Goal: Find specific page/section: Find specific page/section

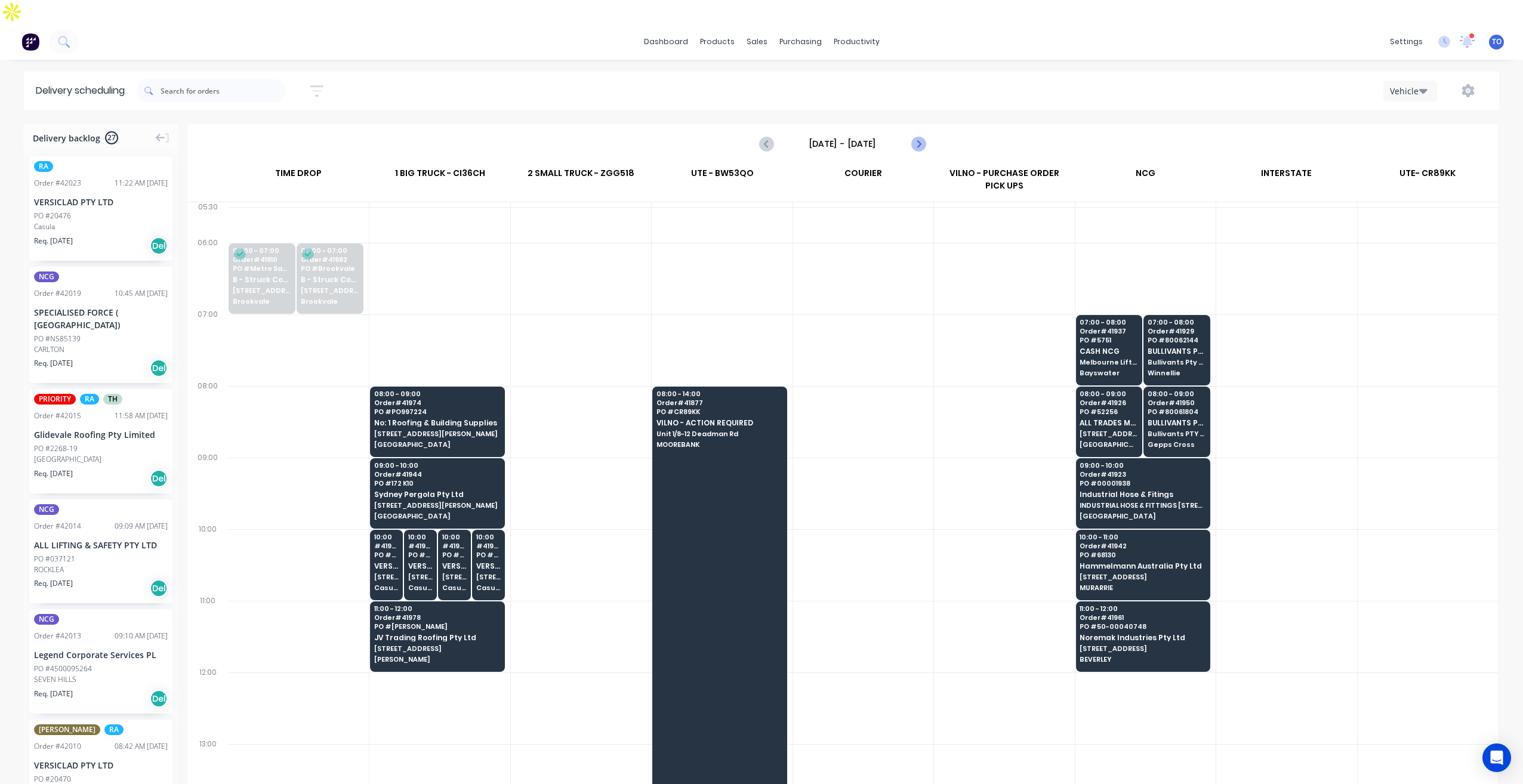
click at [918, 139] on icon "Next page" at bounding box center [918, 144] width 5 height 9
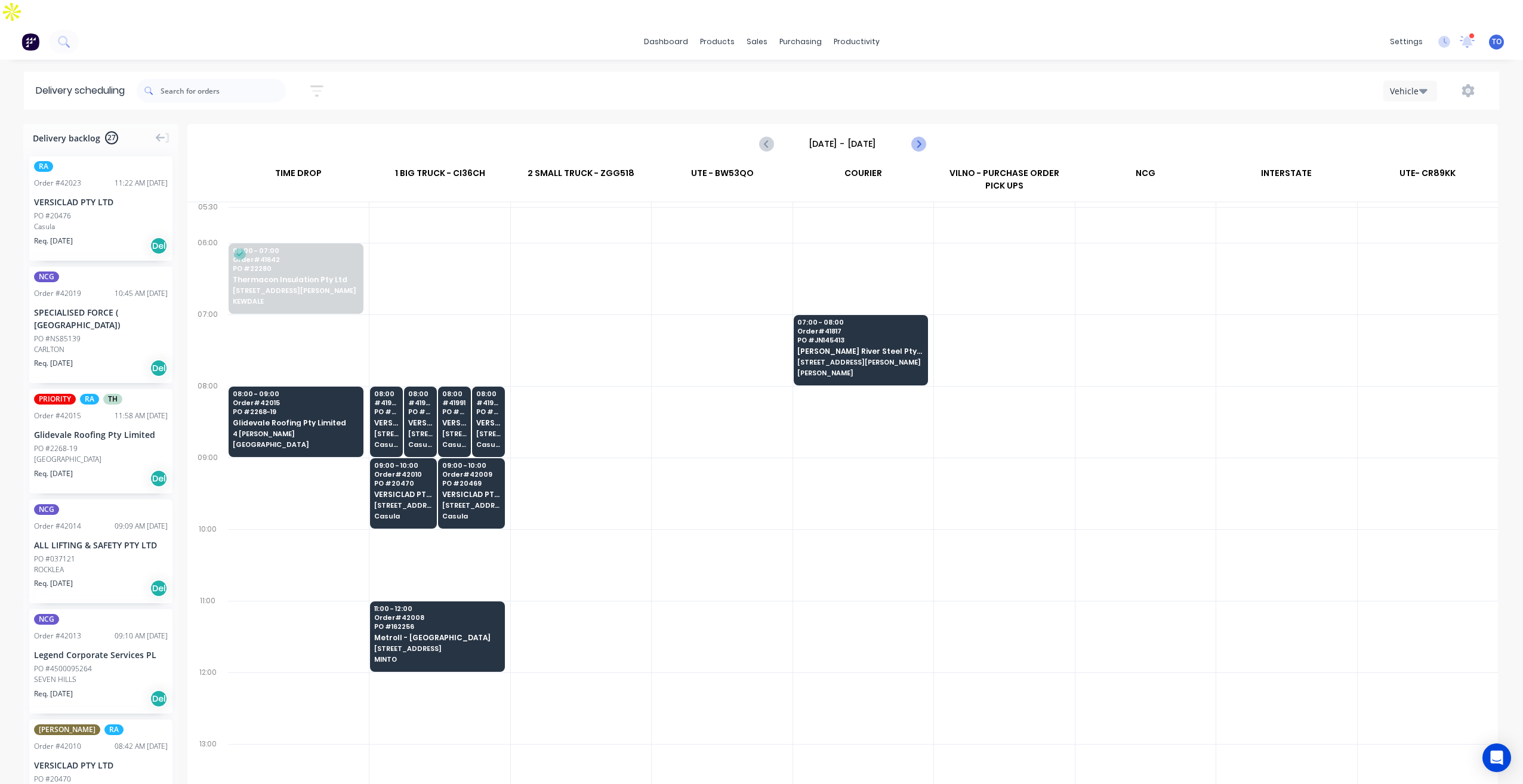
click at [918, 139] on icon "Next page" at bounding box center [918, 144] width 5 height 9
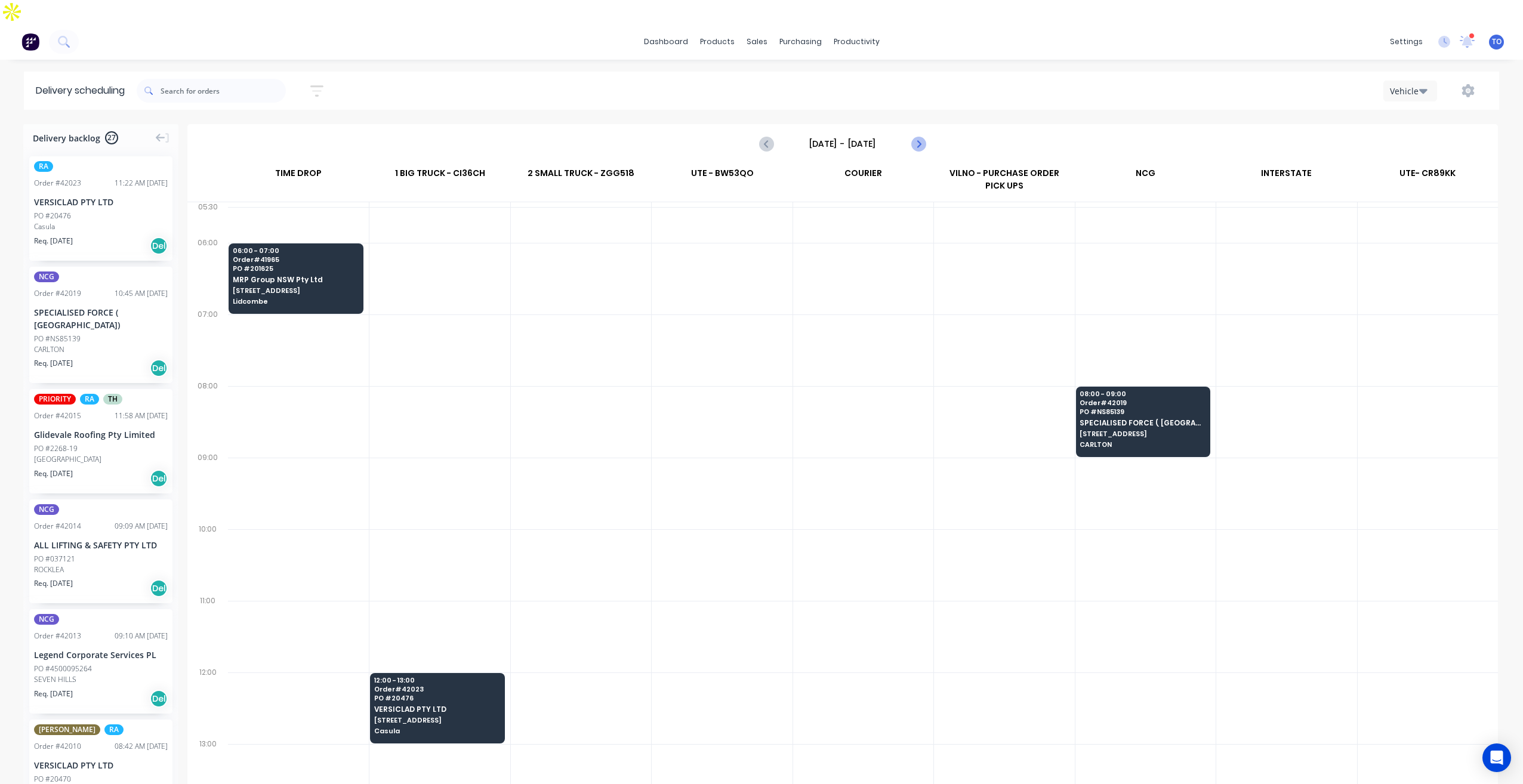
click at [917, 137] on icon "Next page" at bounding box center [917, 143] width 14 height 14
type input "[DATE] - [DATE]"
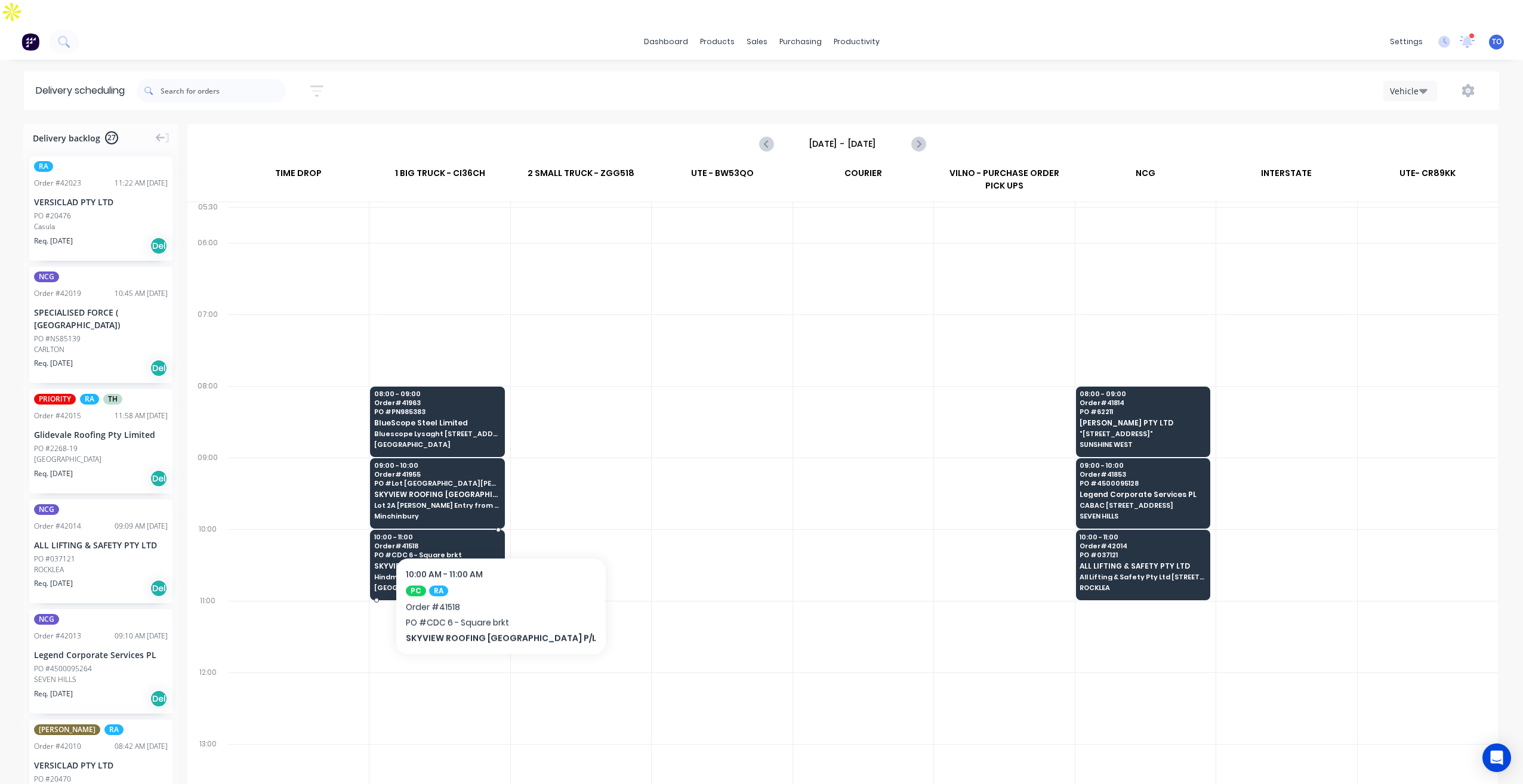
click at [474, 542] on span "Order # 41518" at bounding box center [437, 546] width 125 height 7
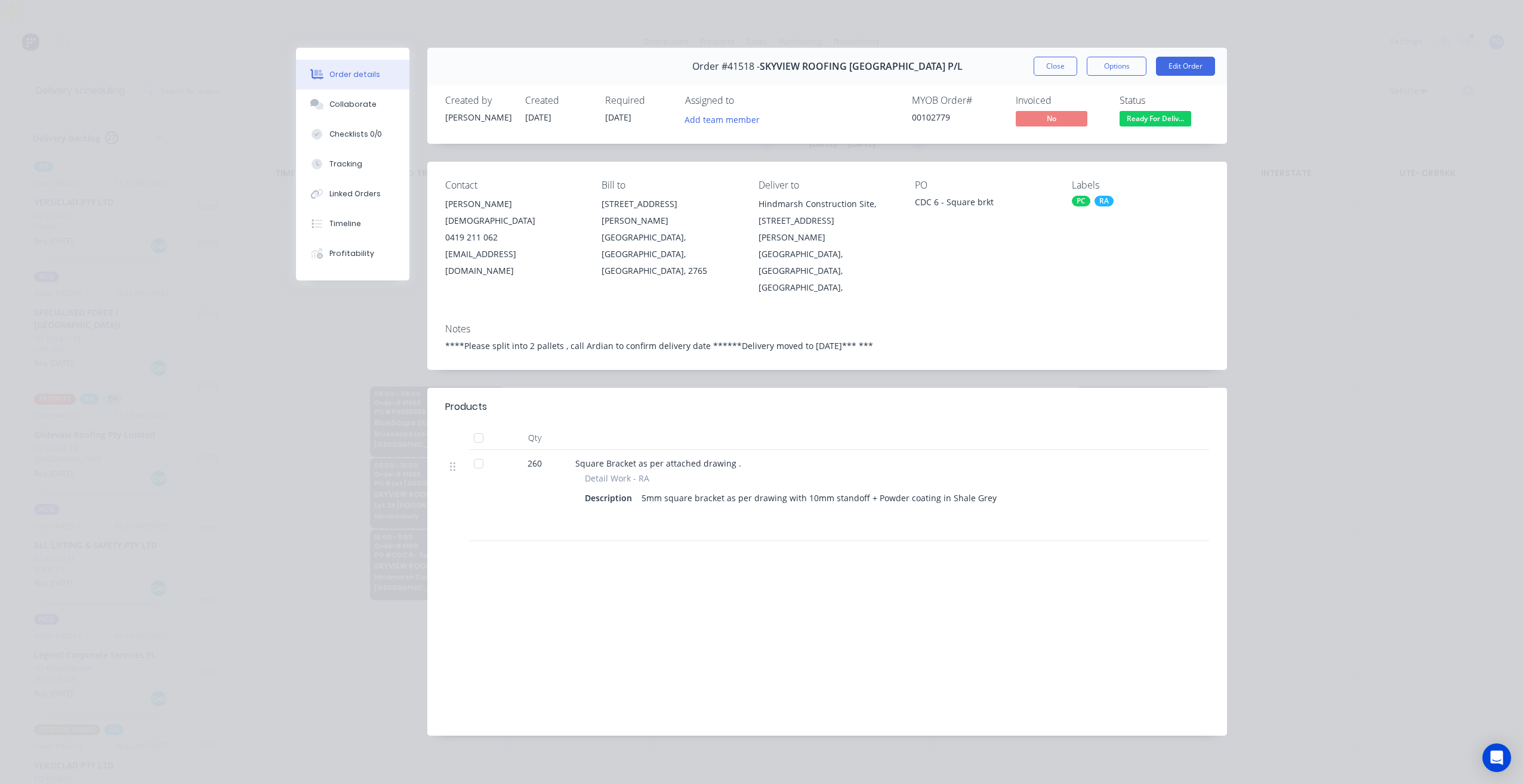
click at [1054, 61] on button "Close" at bounding box center [1055, 66] width 43 height 19
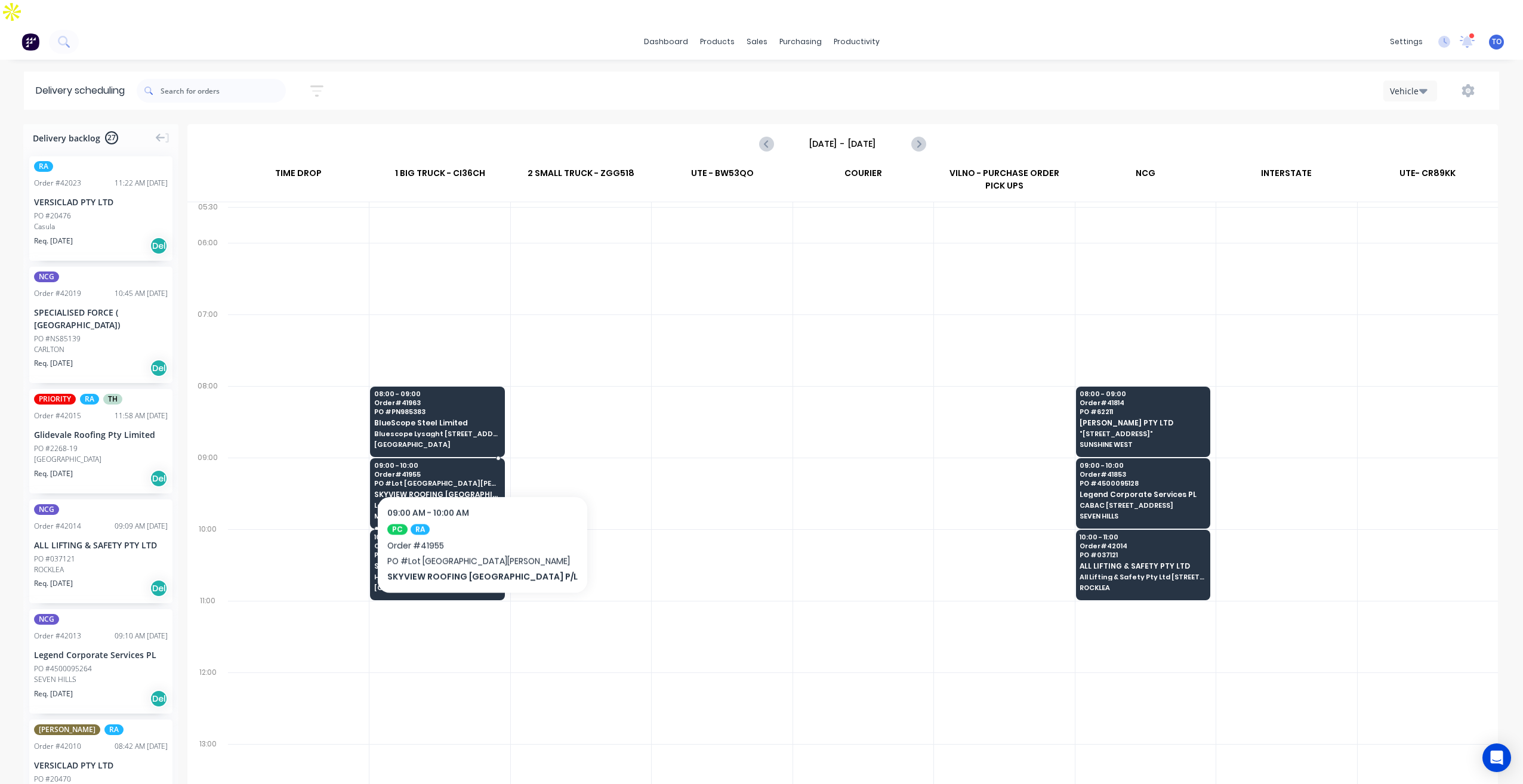
click at [455, 480] on span "PO # Lot 2A Archbold RD" at bounding box center [437, 483] width 125 height 7
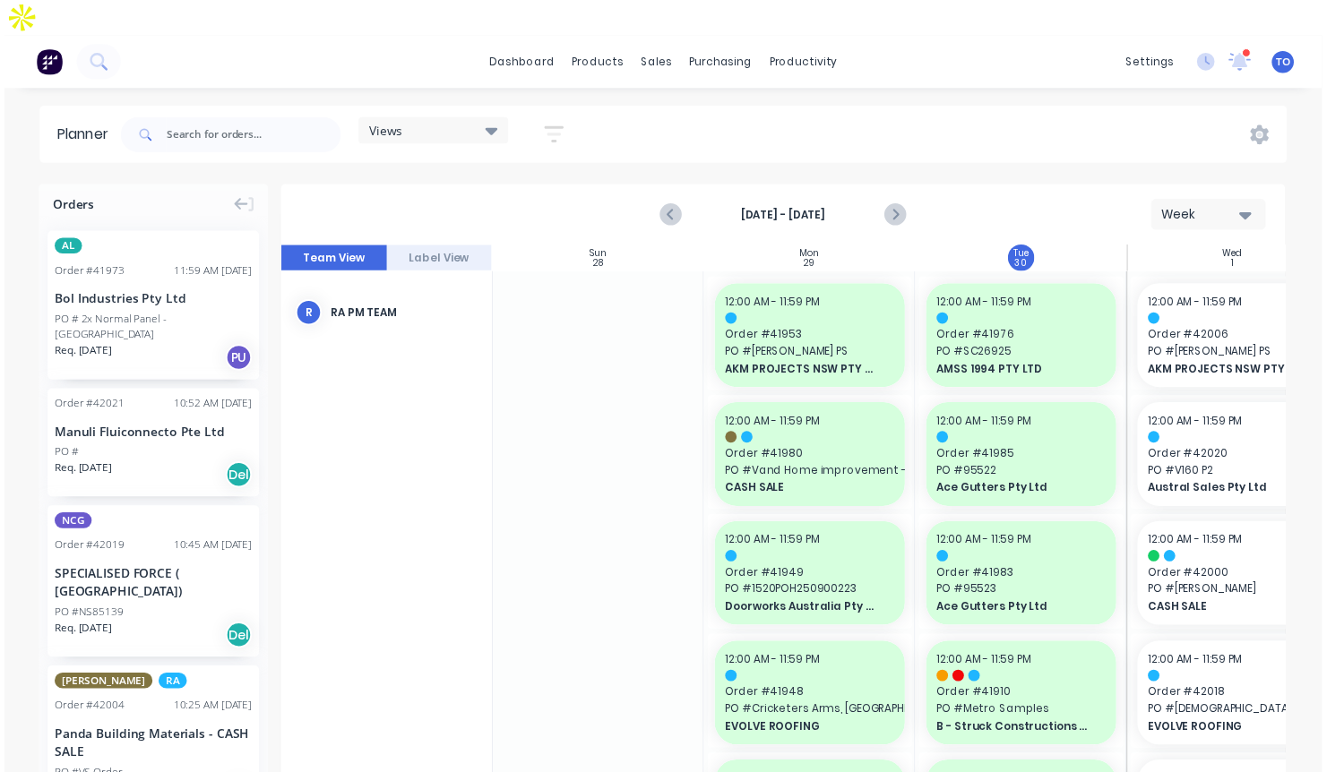
scroll to position [136, 0]
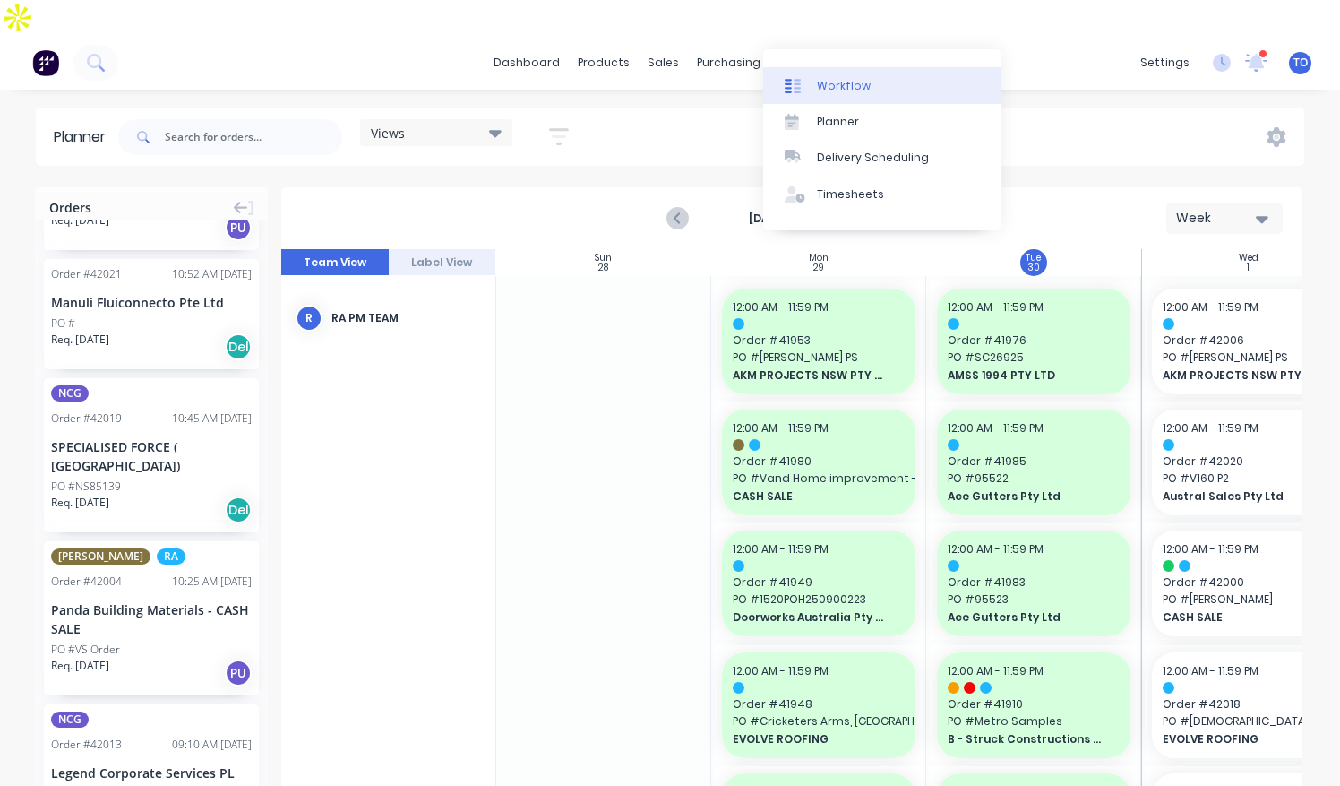
click at [834, 89] on div "Workflow" at bounding box center [844, 86] width 54 height 16
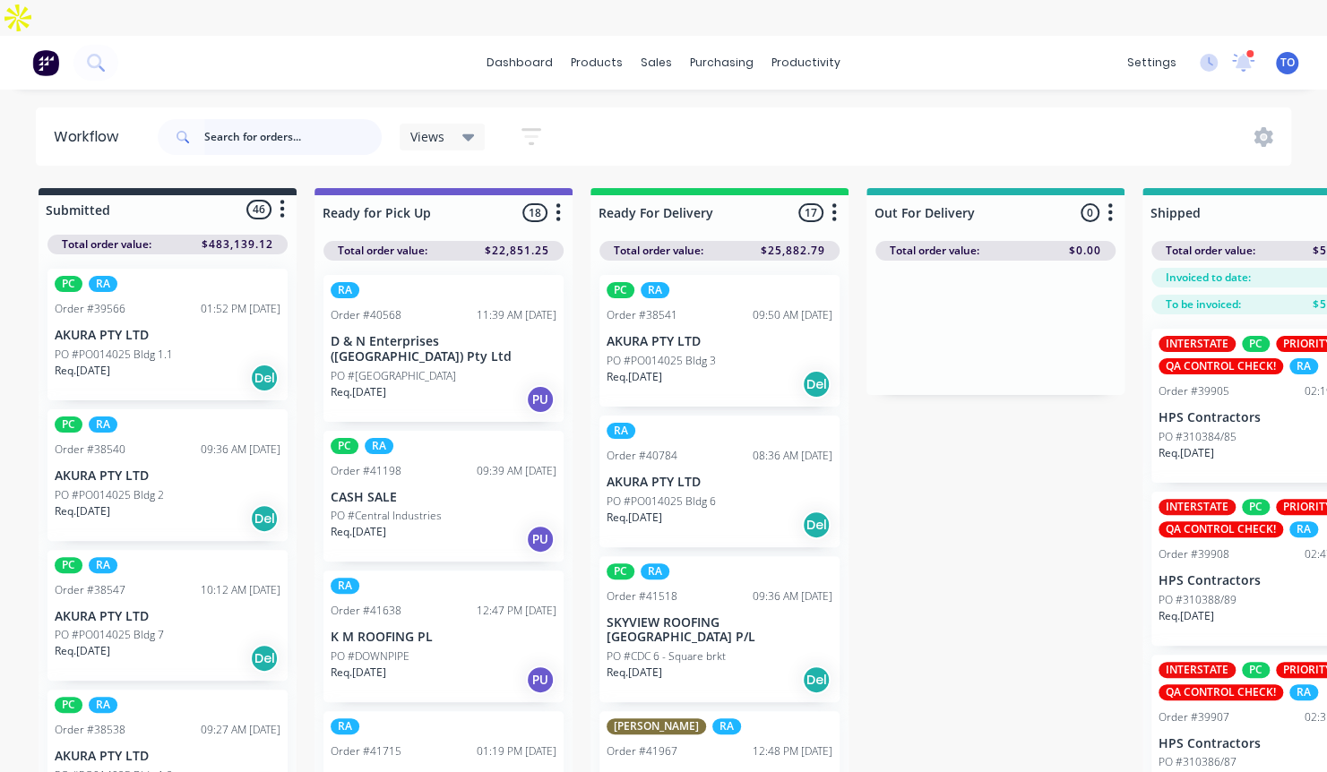
click at [309, 119] on input "text" at bounding box center [292, 137] width 177 height 36
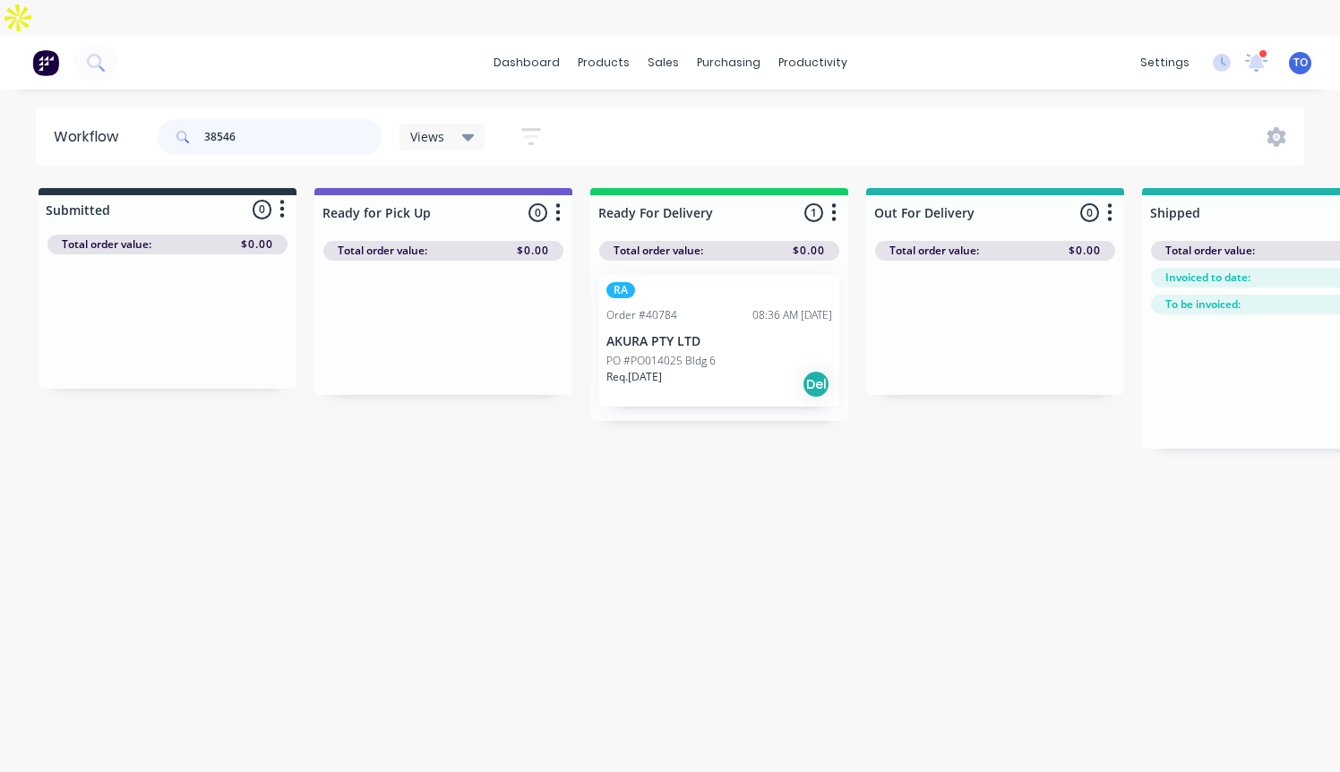
drag, startPoint x: 265, startPoint y: 108, endPoint x: 109, endPoint y: 119, distance: 156.2
click at [109, 119] on header "Workflow 38546 Views Save new view None (Default) edit AL edit ALL edit BB & TH…" at bounding box center [670, 136] width 1269 height 58
click at [315, 119] on input "41157" at bounding box center [292, 137] width 177 height 36
drag, startPoint x: 287, startPoint y: 108, endPoint x: 93, endPoint y: 97, distance: 193.8
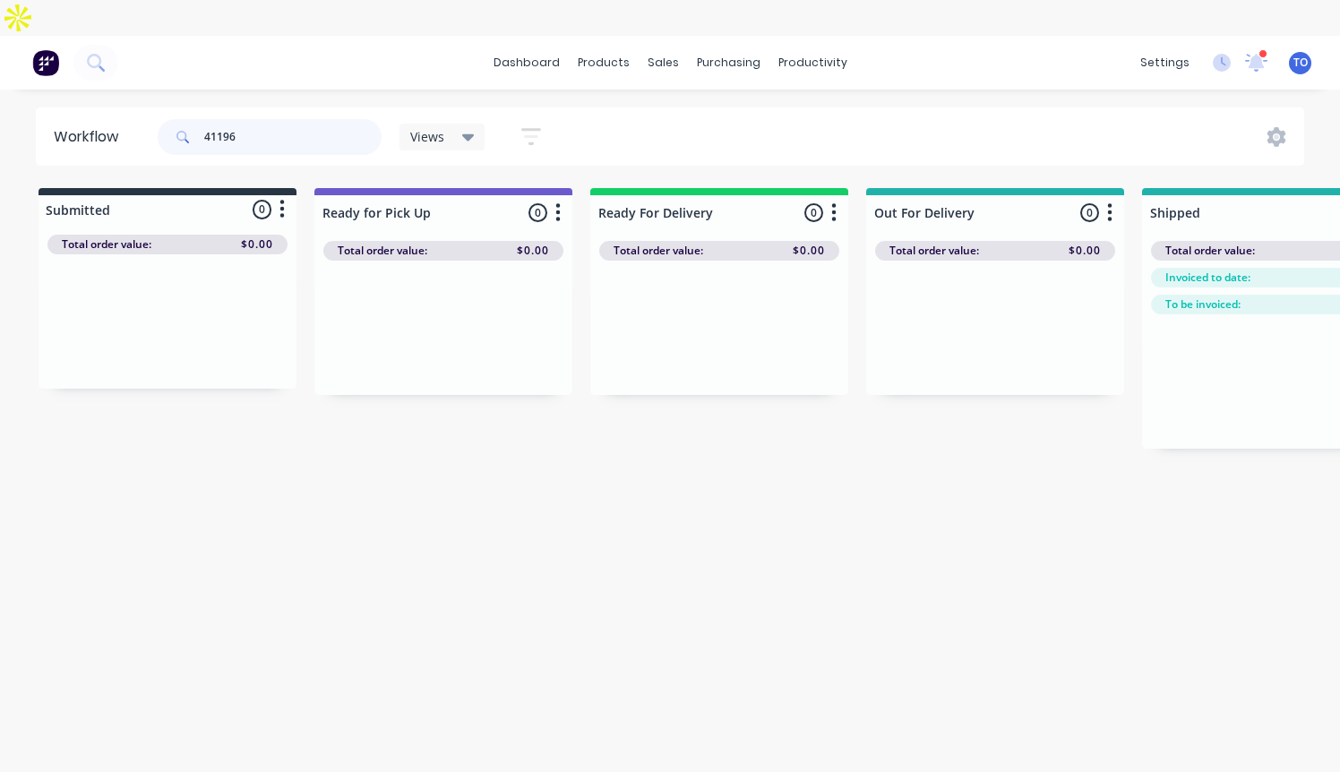
click at [93, 107] on header "Workflow 41196 Views Save new view None (Default) edit AL edit ALL edit BB & TH…" at bounding box center [670, 136] width 1269 height 58
drag, startPoint x: 278, startPoint y: 110, endPoint x: 119, endPoint y: 117, distance: 158.7
click at [119, 118] on header "Workflow 41083 Views Save new view None (Default) edit AL edit ALL edit BB & TH…" at bounding box center [670, 136] width 1269 height 58
click at [273, 119] on input "41083" at bounding box center [292, 137] width 177 height 36
drag, startPoint x: 272, startPoint y: 97, endPoint x: 129, endPoint y: 107, distance: 143.7
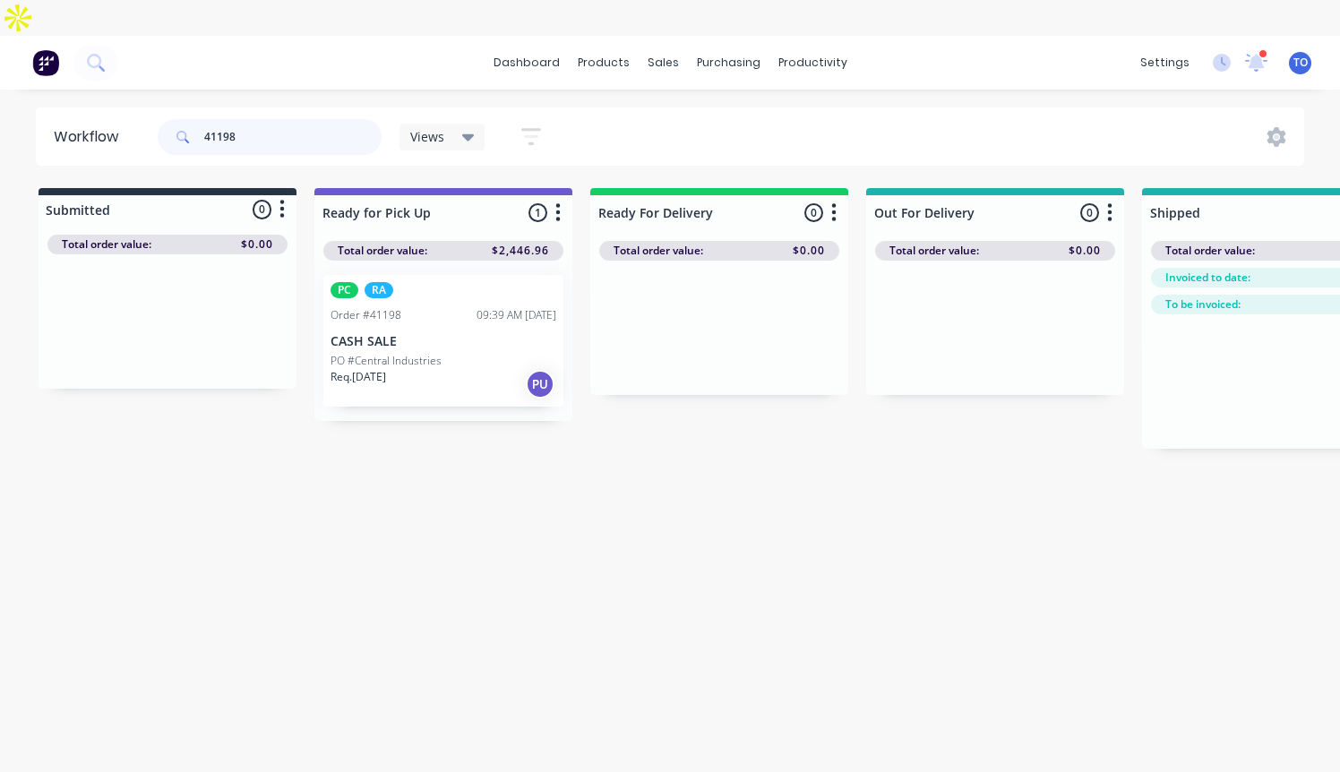
click at [132, 107] on header "Workflow 41198 Views Save new view None (Default) edit AL edit ALL edit BB & TH…" at bounding box center [670, 136] width 1269 height 58
drag, startPoint x: 280, startPoint y: 95, endPoint x: 80, endPoint y: 120, distance: 202.2
click at [80, 120] on header "Workflow 41322 Views Save new view None (Default) edit AL edit ALL edit BB & TH…" at bounding box center [670, 136] width 1269 height 58
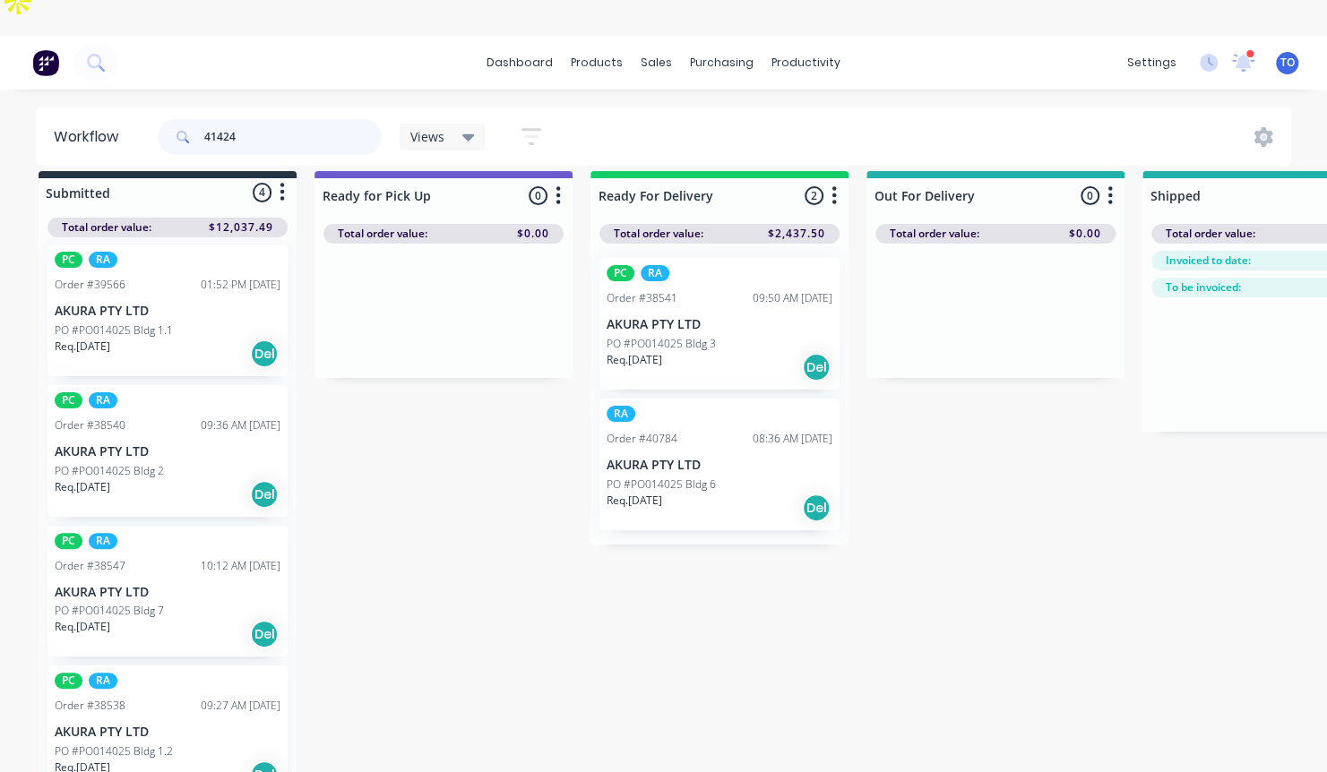
scroll to position [11, 0]
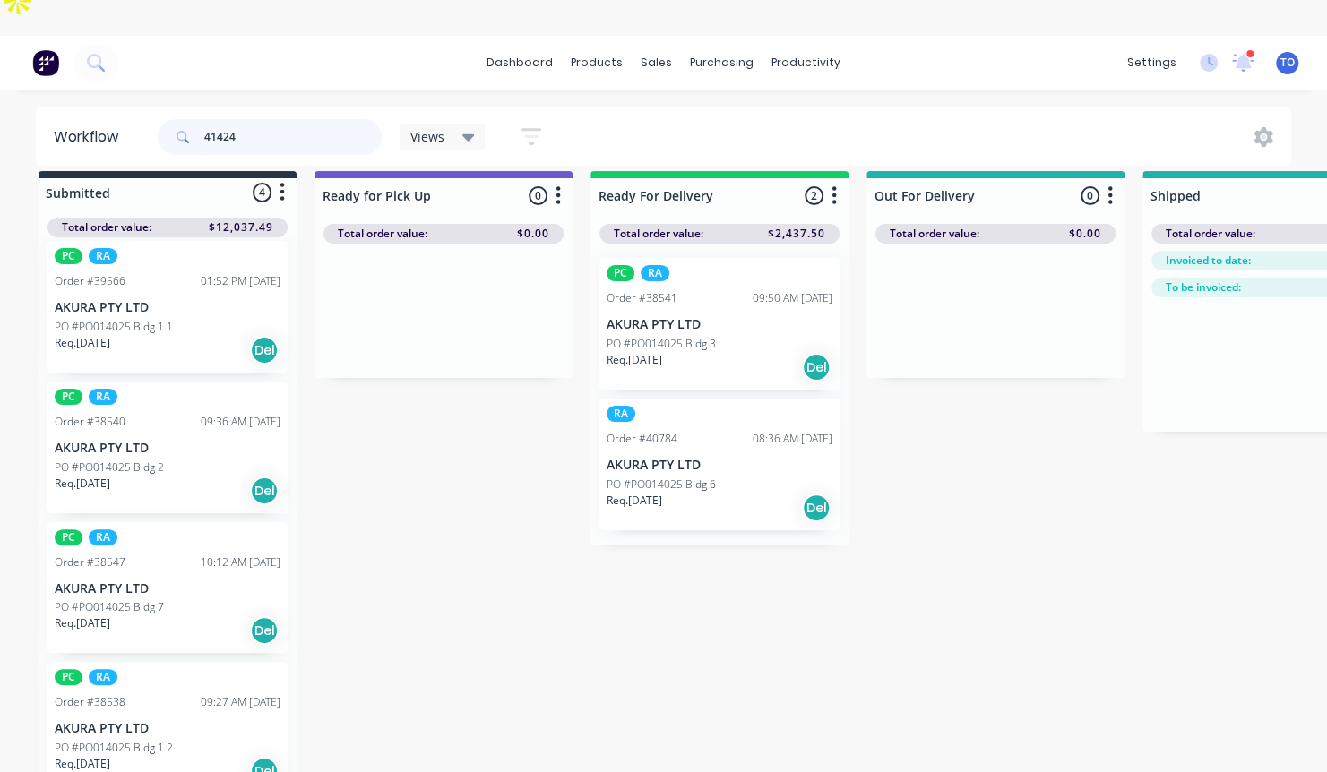
drag, startPoint x: 290, startPoint y: 115, endPoint x: 92, endPoint y: 140, distance: 199.5
click at [92, 140] on div "Workflow 41424 Views Save new view None (Default) edit AL edit ALL edit BB & TH…" at bounding box center [663, 422] width 1327 height 665
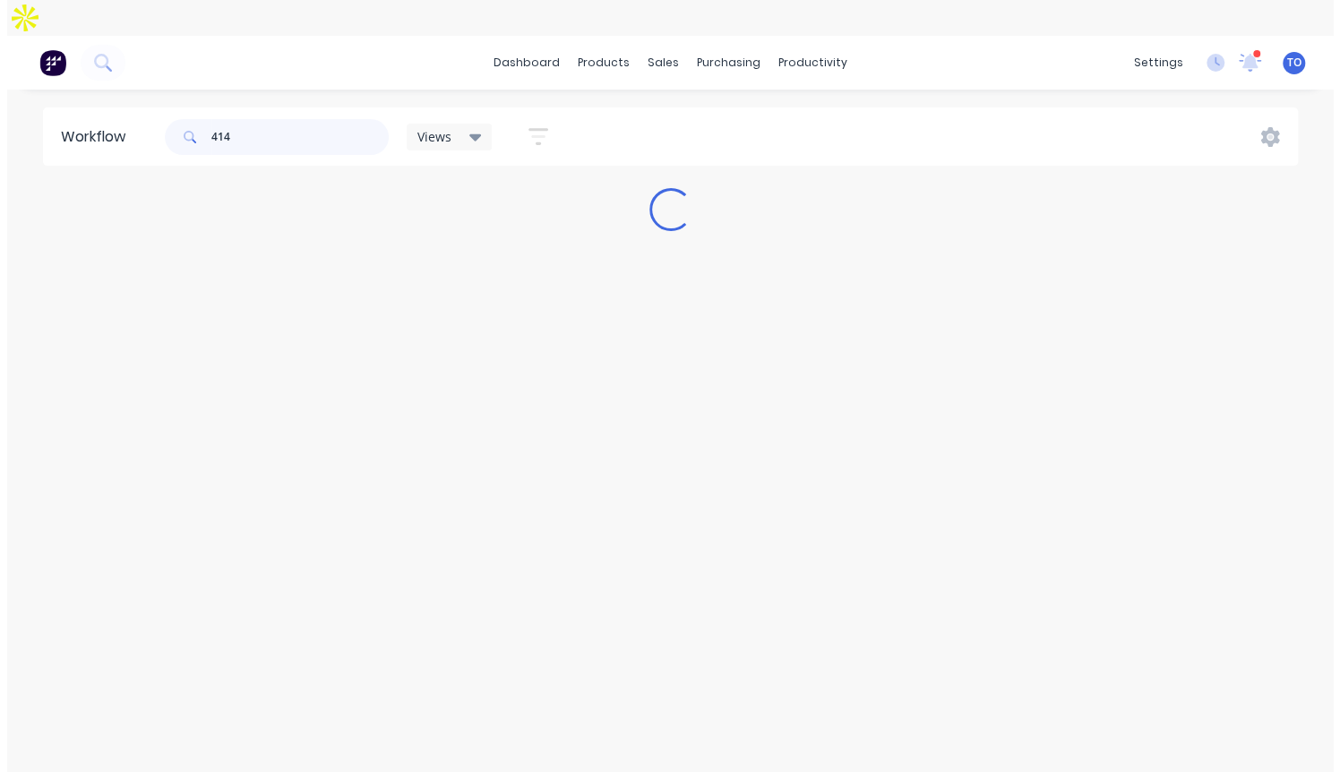
scroll to position [0, 0]
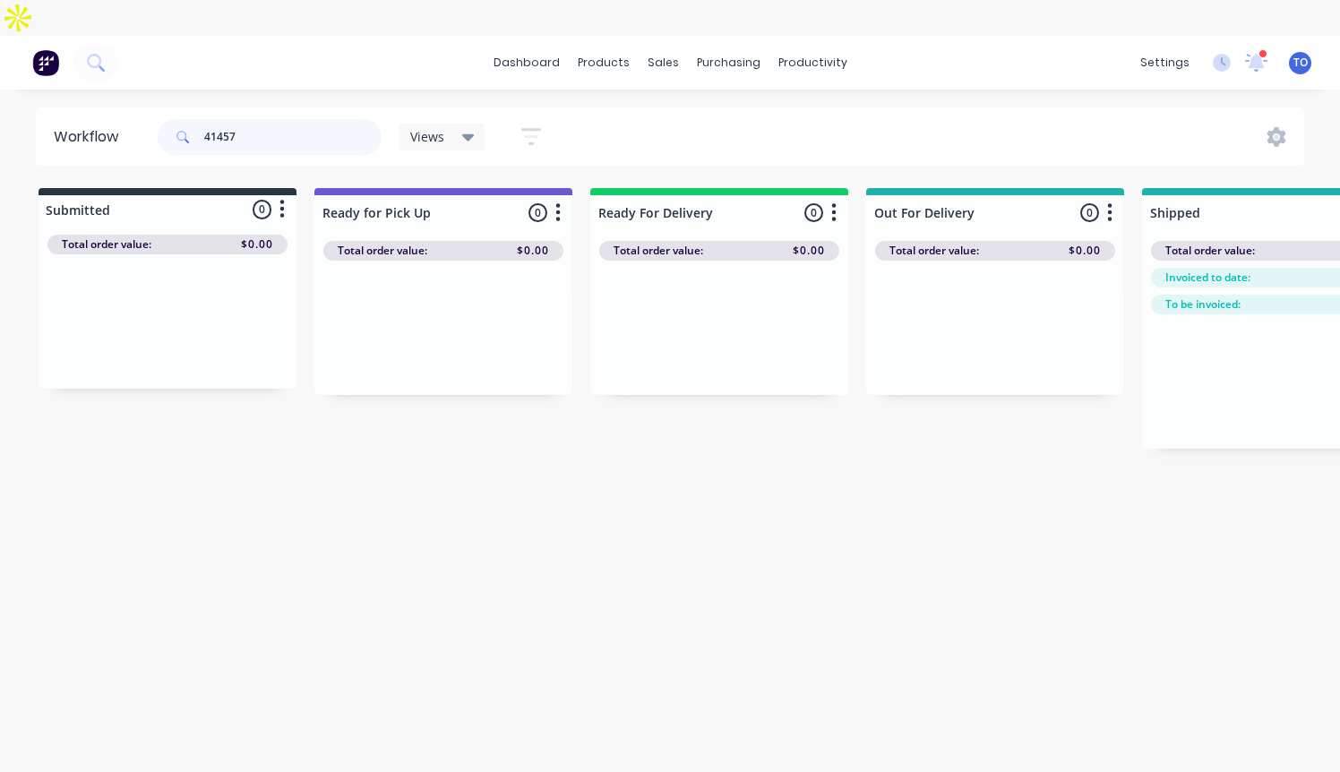
type input "41457"
click at [500, 592] on div "Workflow 41457 Views Save new view None (Default) edit AL edit ALL edit BB & TH…" at bounding box center [670, 439] width 1340 height 665
drag, startPoint x: 314, startPoint y: 97, endPoint x: 80, endPoint y: 111, distance: 234.2
click at [80, 111] on header "Workflow 41457 Views Save new view None (Default) edit AL edit ALL edit BB & TH…" at bounding box center [670, 136] width 1269 height 58
drag, startPoint x: 312, startPoint y: 106, endPoint x: 320, endPoint y: 100, distance: 9.7
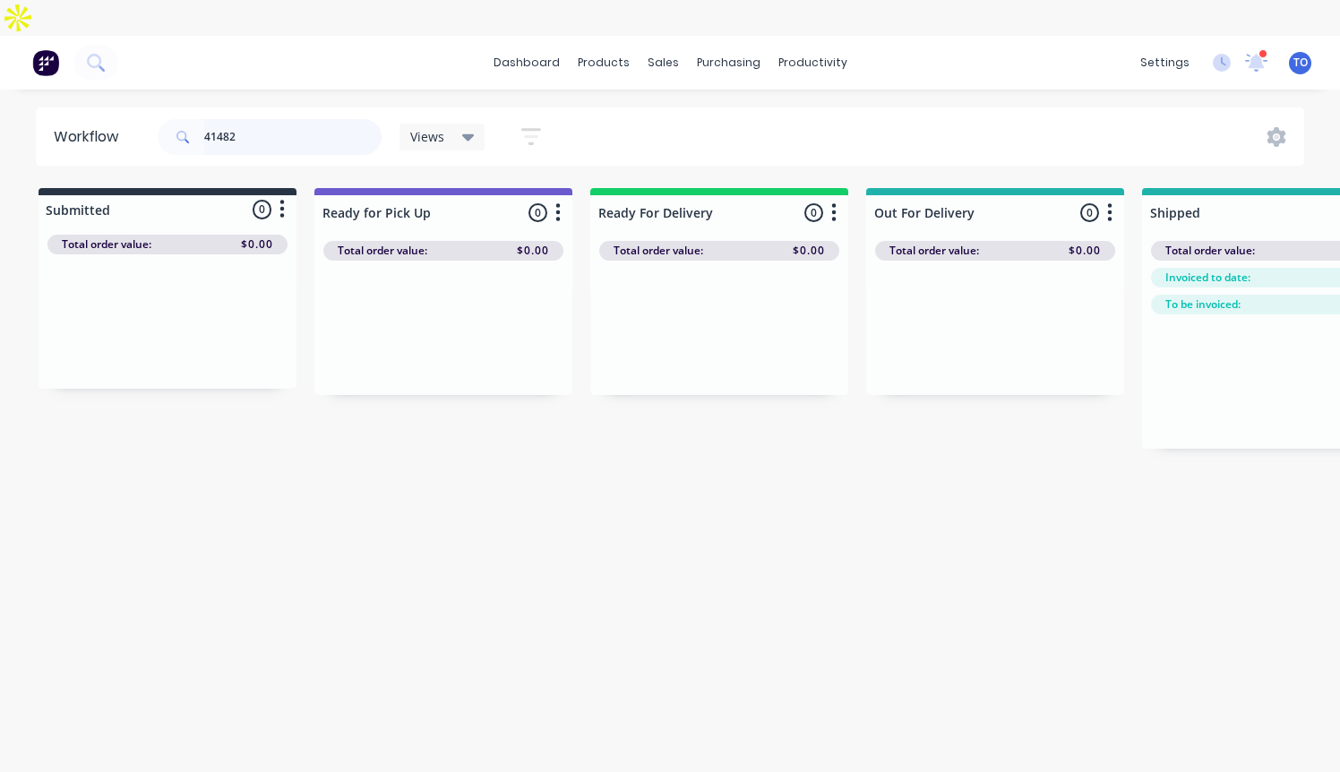
click at [312, 119] on input "41482" at bounding box center [292, 137] width 177 height 36
click at [255, 119] on input "41507" at bounding box center [292, 137] width 177 height 36
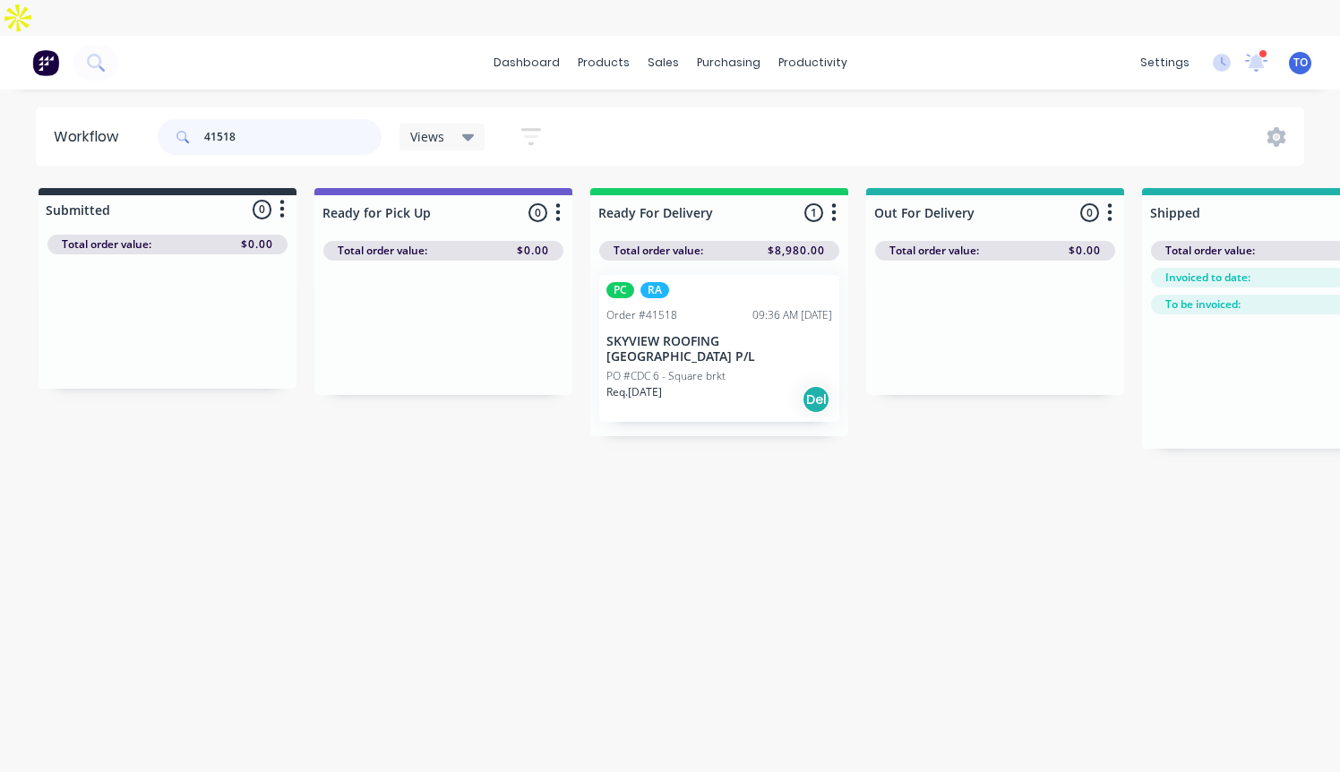
drag, startPoint x: 219, startPoint y: 104, endPoint x: 52, endPoint y: 122, distance: 168.5
click at [52, 122] on header "Workflow 41518 Views Save new view None (Default) edit AL edit ALL edit BB & TH…" at bounding box center [670, 136] width 1269 height 58
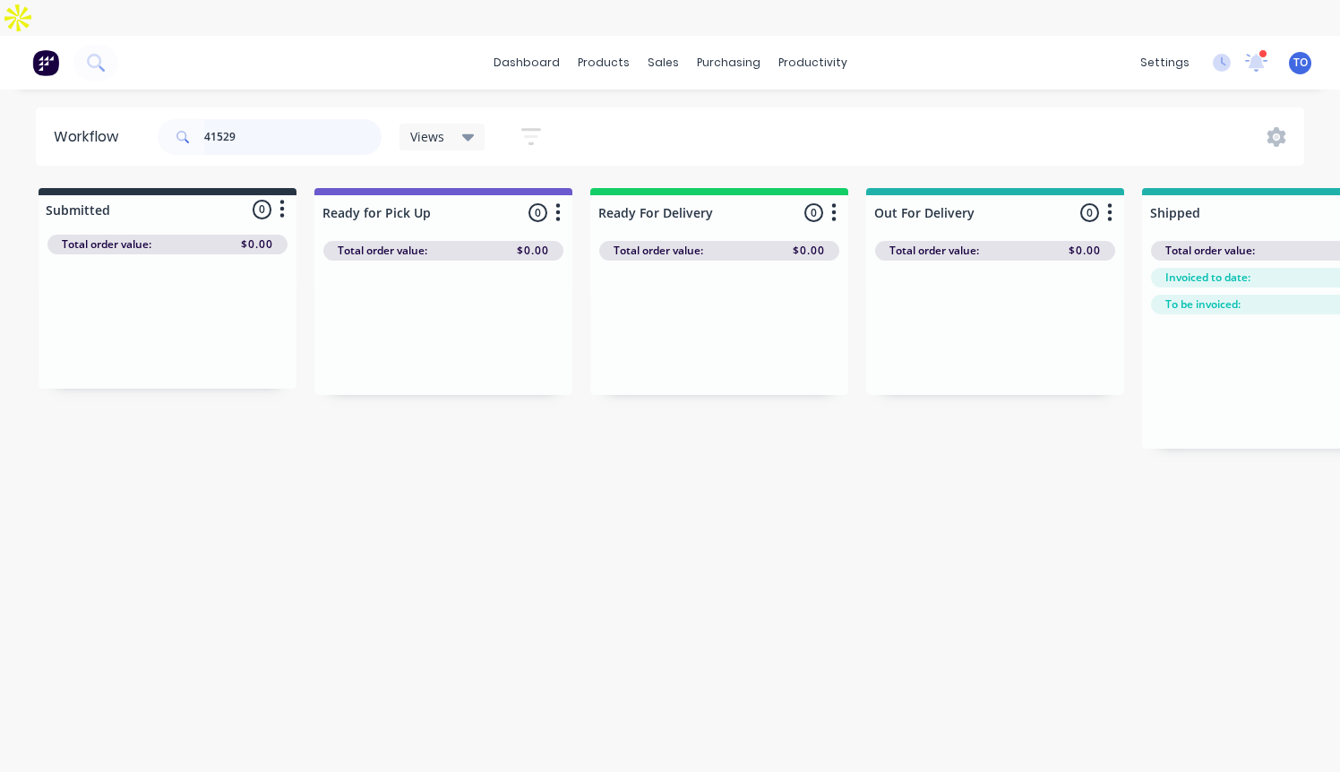
click at [321, 119] on input "41529" at bounding box center [292, 137] width 177 height 36
click at [308, 119] on input "41547" at bounding box center [292, 137] width 177 height 36
click at [308, 119] on input "41470" at bounding box center [292, 137] width 177 height 36
drag, startPoint x: 301, startPoint y: 102, endPoint x: 27, endPoint y: 117, distance: 274.5
click at [27, 117] on div "Workflow 41574 Views Save new view None (Default) edit AL edit ALL edit BB & TH…" at bounding box center [670, 136] width 1340 height 58
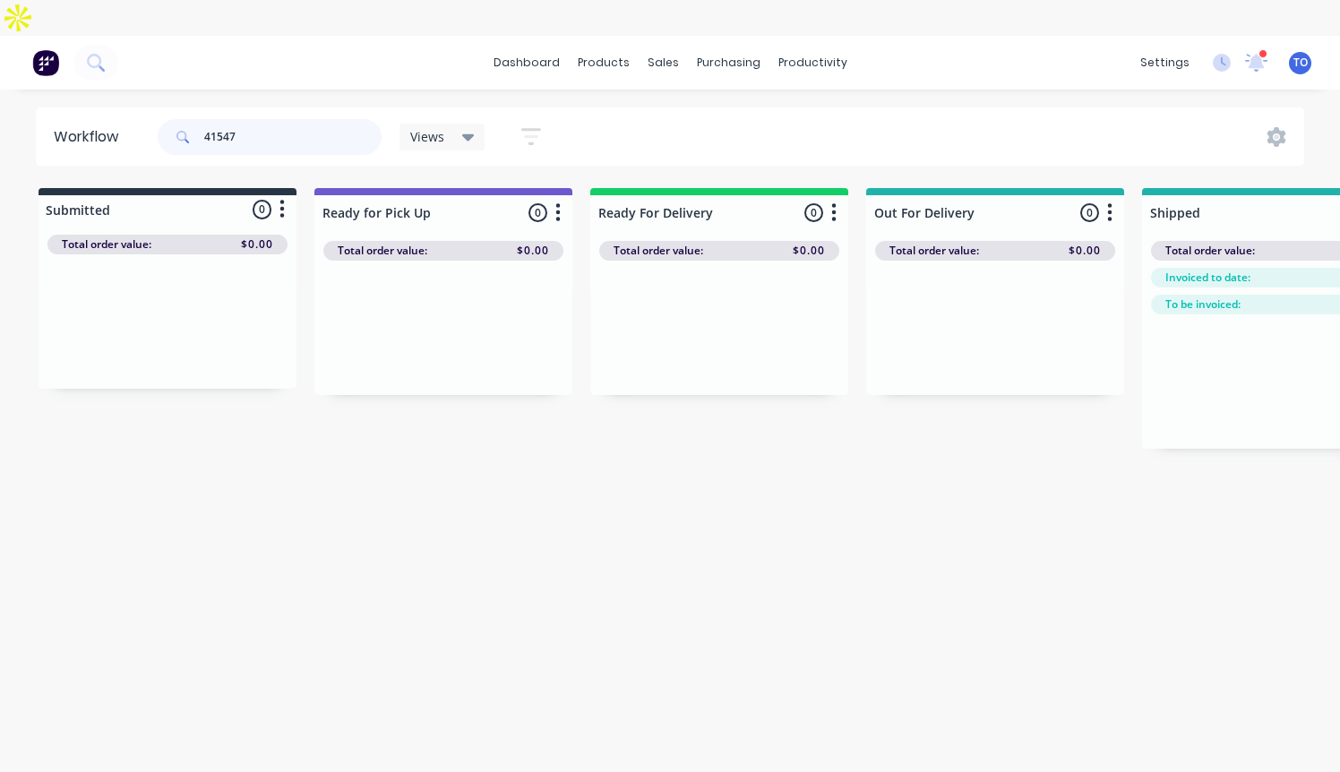
drag, startPoint x: 205, startPoint y: 111, endPoint x: 113, endPoint y: 120, distance: 92.7
click at [116, 120] on header "Workflow 41547 Views Save new view None (Default) edit AL edit ALL edit BB & TH…" at bounding box center [670, 136] width 1269 height 58
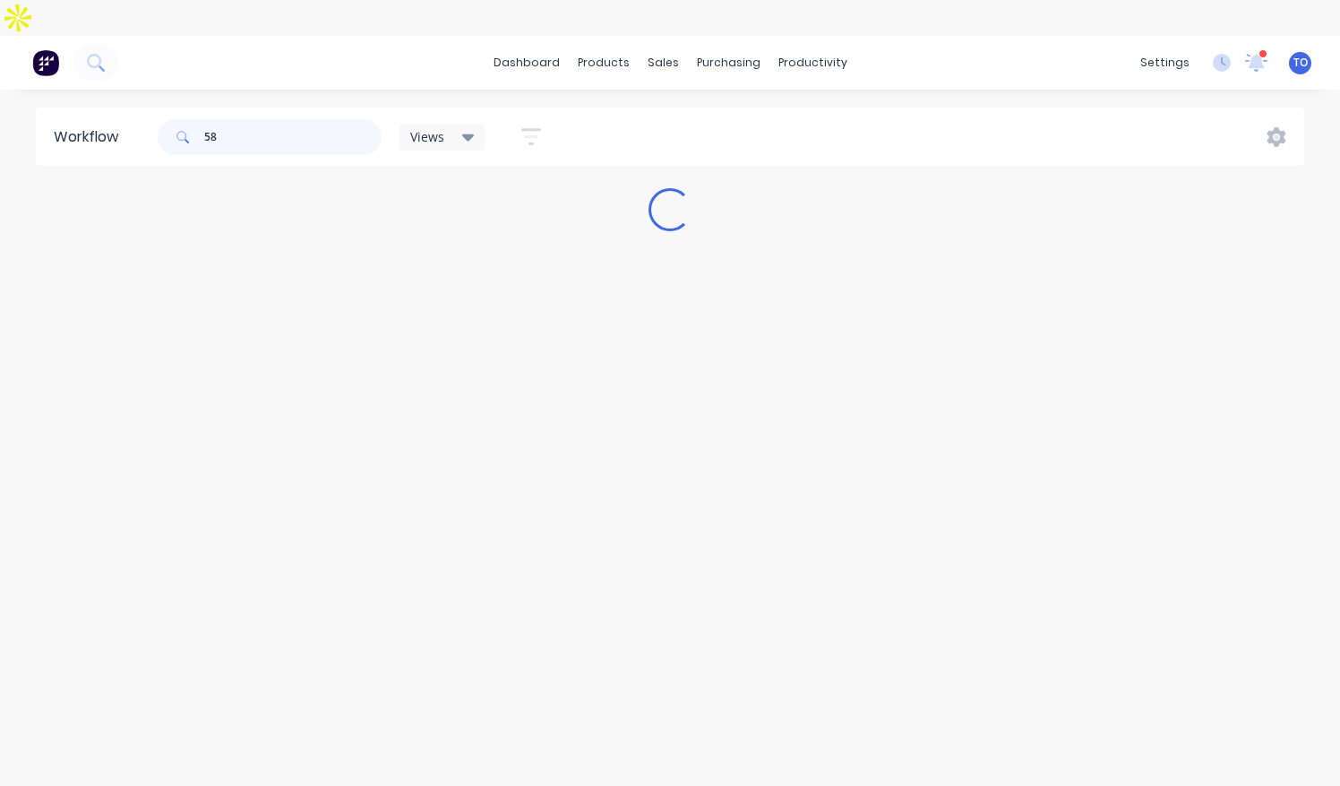
type input "5"
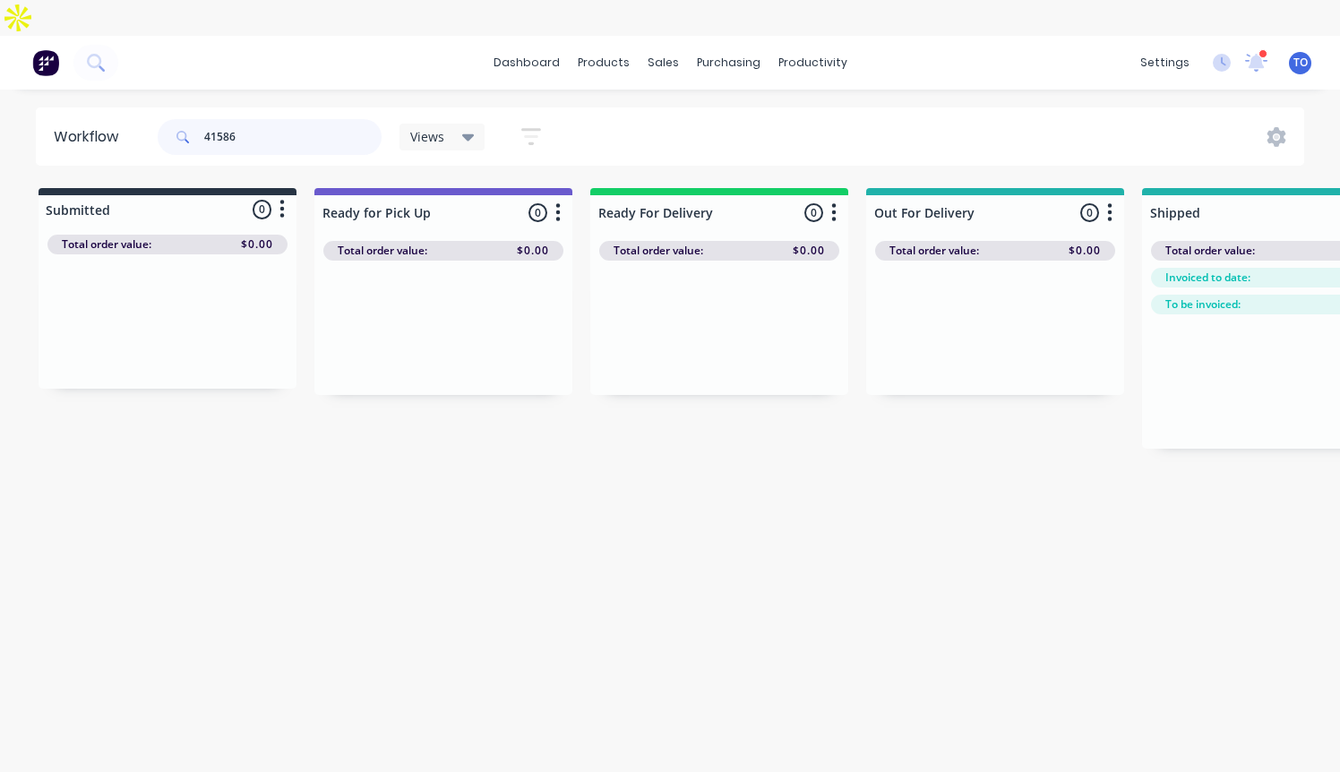
drag, startPoint x: 285, startPoint y: 107, endPoint x: 10, endPoint y: 104, distance: 275.0
click at [10, 107] on div "Workflow 41586 Views Save new view None (Default) edit AL edit ALL edit BB & TH…" at bounding box center [670, 136] width 1340 height 58
click at [290, 119] on input "41601" at bounding box center [292, 137] width 177 height 36
drag, startPoint x: 265, startPoint y: 117, endPoint x: 276, endPoint y: 107, distance: 14.6
click at [265, 119] on input "41602" at bounding box center [292, 137] width 177 height 36
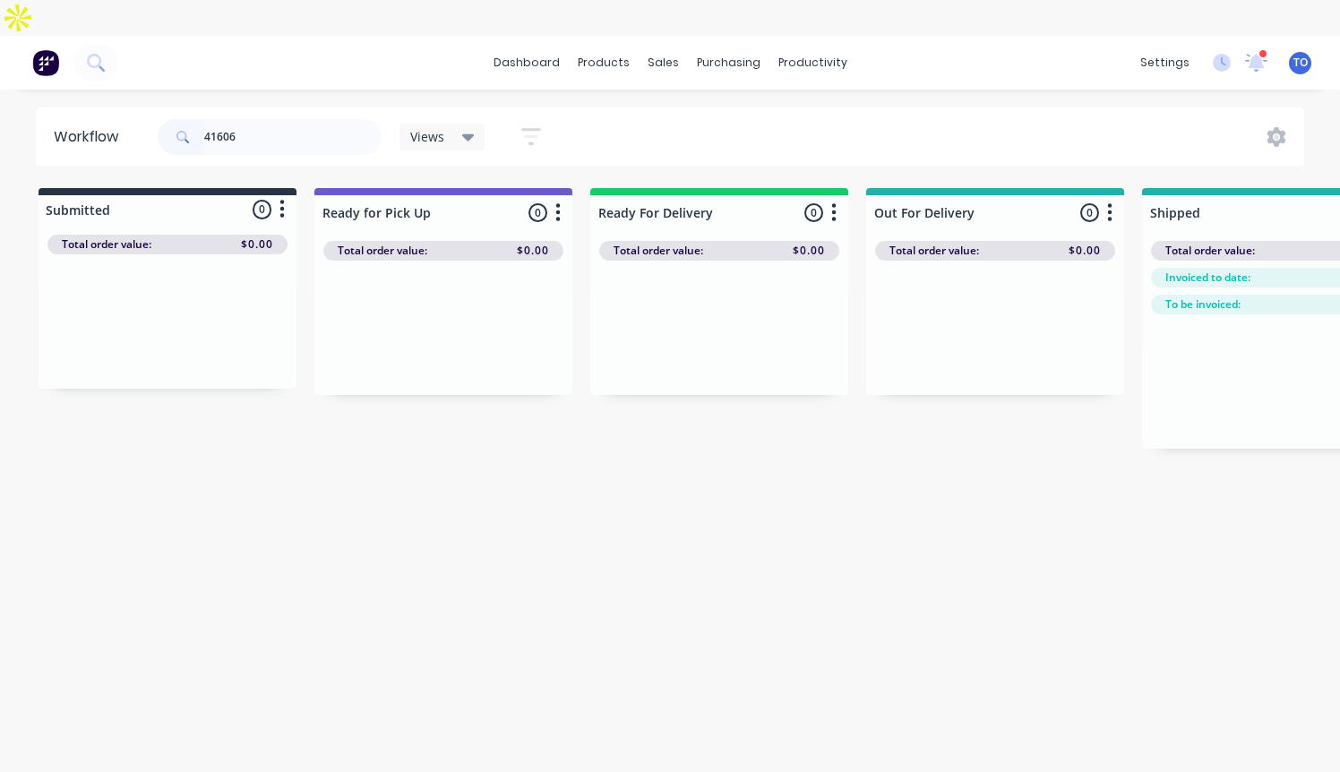
click at [357, 38] on div "dashboard products sales purchasing productivity dashboard products Product Cat…" at bounding box center [670, 63] width 1340 height 54
click at [301, 119] on input "41606" at bounding box center [292, 137] width 177 height 36
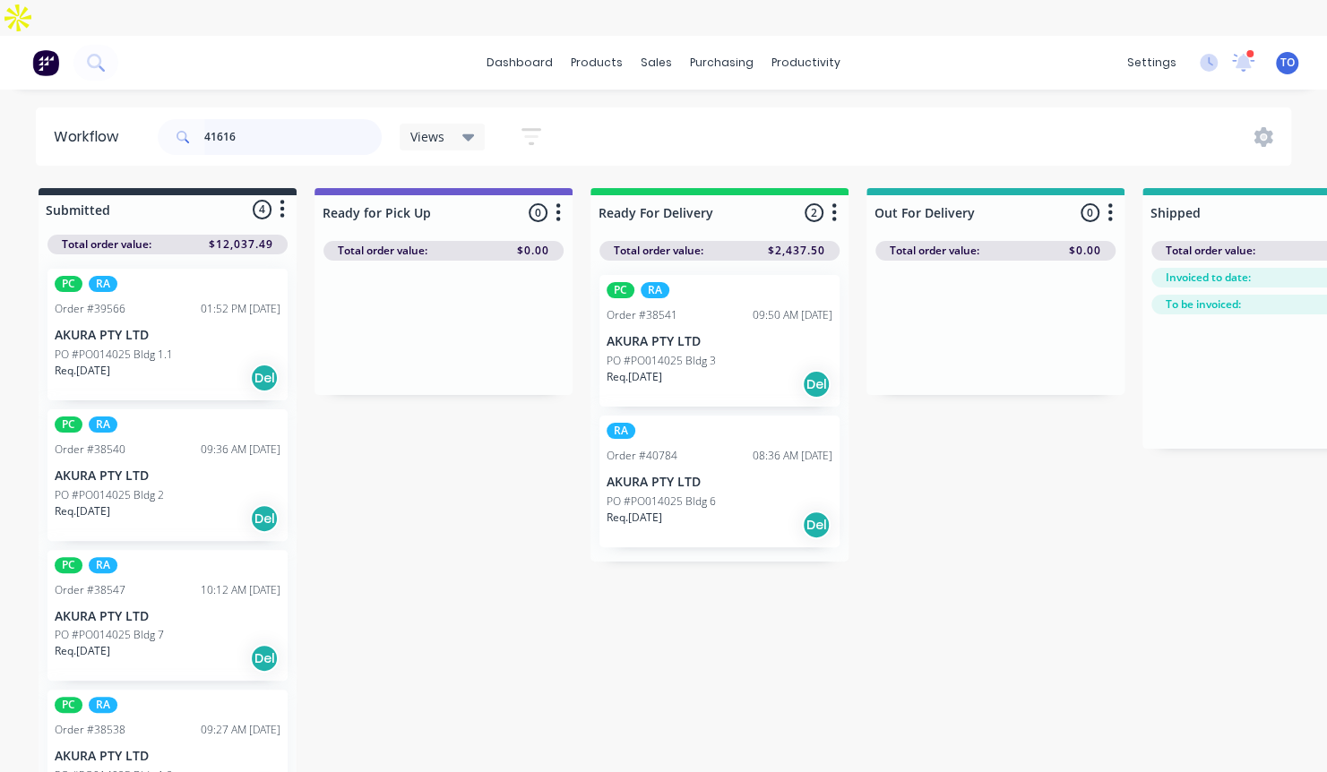
click at [289, 119] on input "41616" at bounding box center [292, 137] width 177 height 36
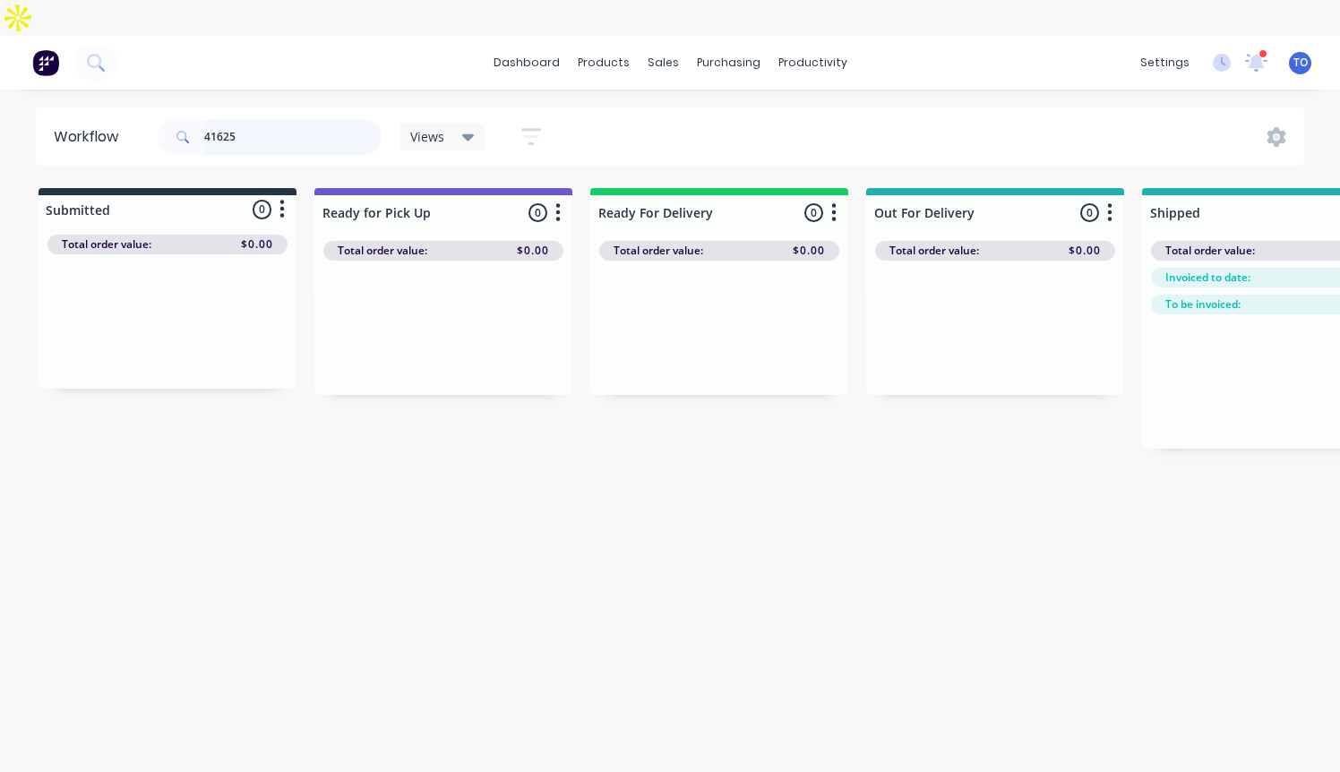
click at [335, 119] on input "41625" at bounding box center [292, 137] width 177 height 36
click at [271, 119] on input "41627" at bounding box center [292, 137] width 177 height 36
drag, startPoint x: 252, startPoint y: 117, endPoint x: 259, endPoint y: 107, distance: 12.9
click at [252, 119] on input "41679" at bounding box center [292, 137] width 177 height 36
click at [305, 119] on input "41691" at bounding box center [292, 137] width 177 height 36
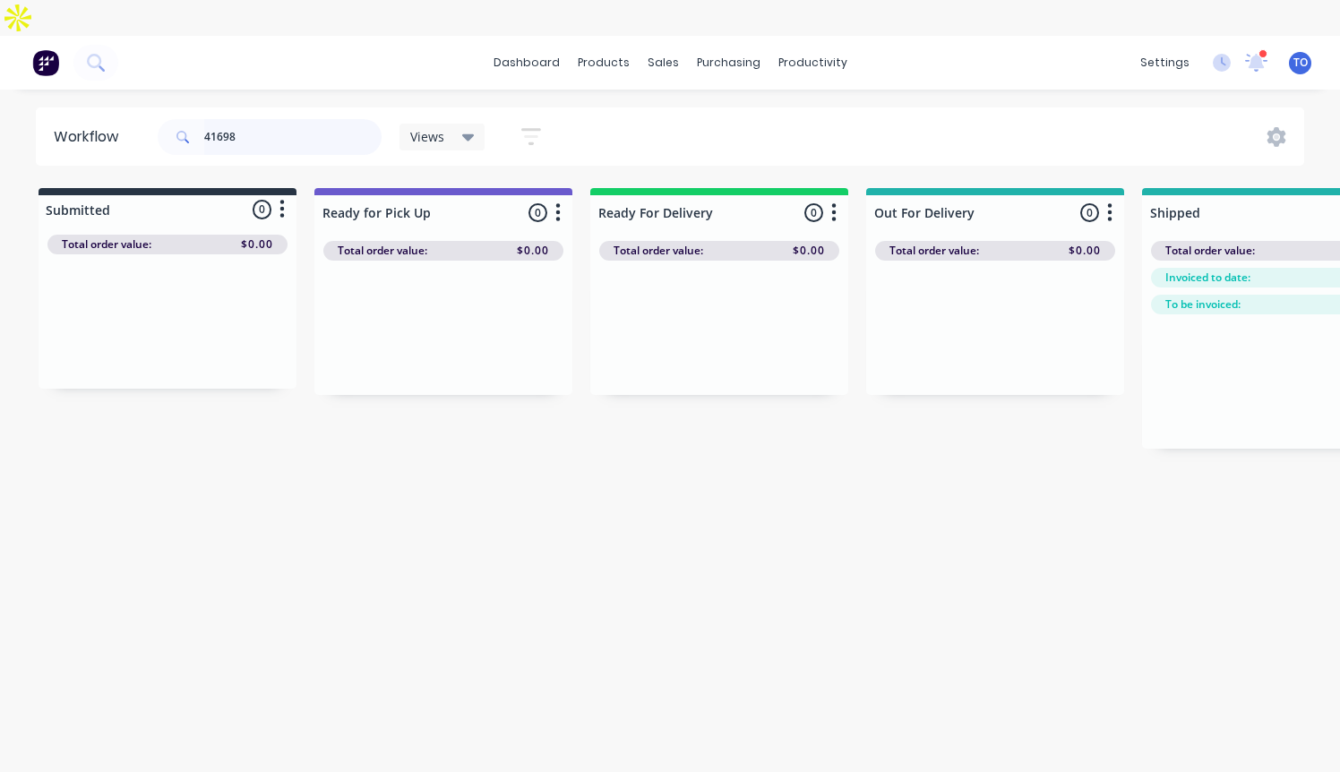
click at [349, 119] on input "41698" at bounding box center [292, 137] width 177 height 36
click at [273, 119] on input "41782" at bounding box center [292, 137] width 177 height 36
click at [302, 119] on input "41789" at bounding box center [292, 137] width 177 height 36
click at [314, 119] on input "417822" at bounding box center [292, 137] width 177 height 36
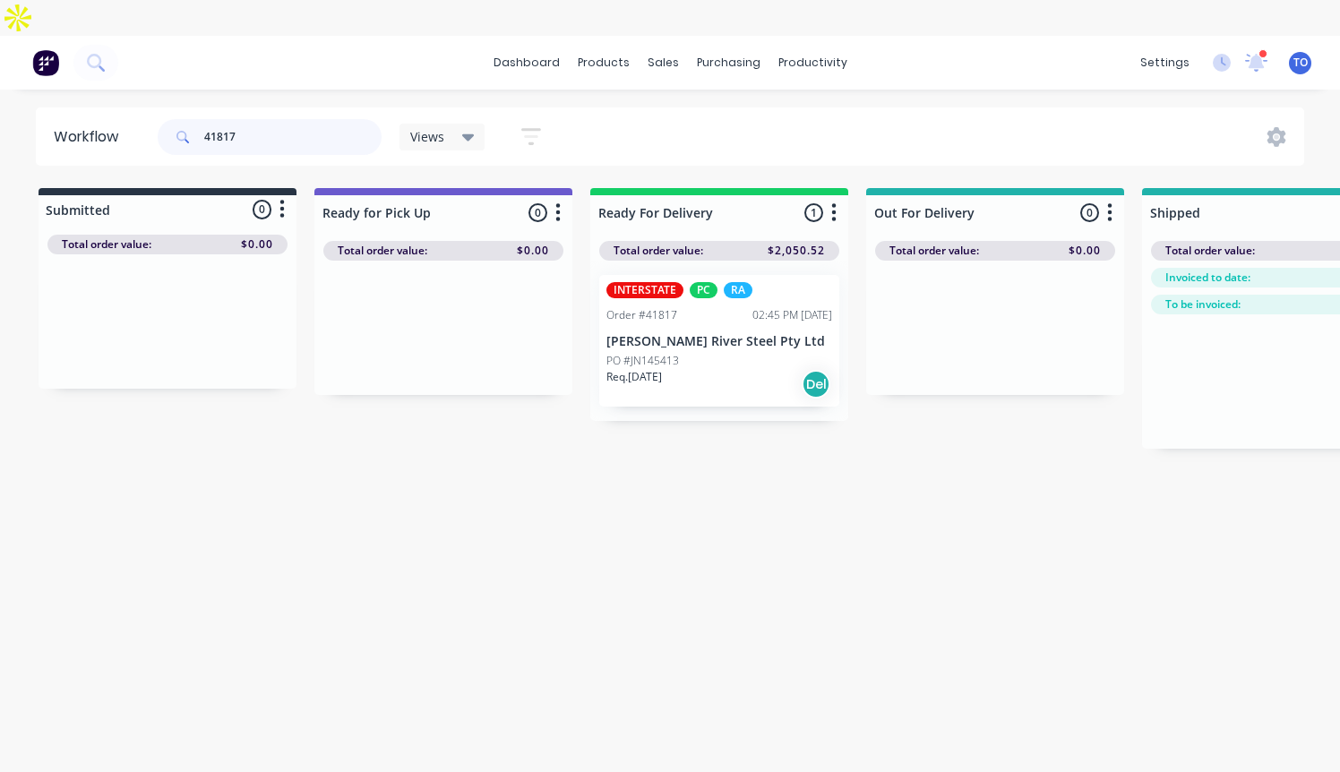
drag, startPoint x: 276, startPoint y: 101, endPoint x: 138, endPoint y: 104, distance: 138.0
click at [149, 107] on header "Workflow 41817 Views Save new view None (Default) edit AL edit ALL edit BB & TH…" at bounding box center [670, 136] width 1269 height 58
click at [395, 52] on div "dashboard products sales purchasing productivity dashboard products Product Cat…" at bounding box center [670, 63] width 1340 height 54
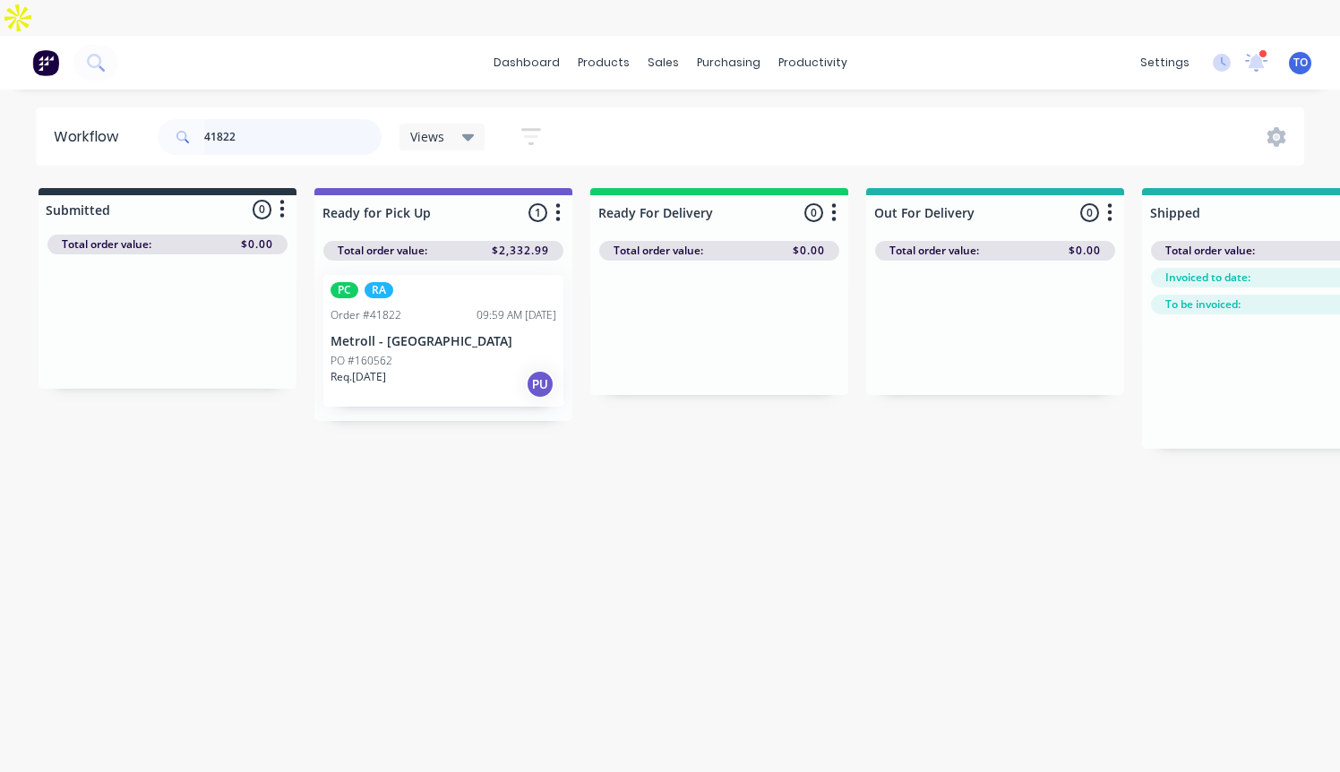
drag, startPoint x: 188, startPoint y: 102, endPoint x: 114, endPoint y: 109, distance: 74.7
click at [114, 109] on header "Workflow 41822 Views Save new view None (Default) edit AL edit ALL edit BB & TH…" at bounding box center [670, 136] width 1269 height 58
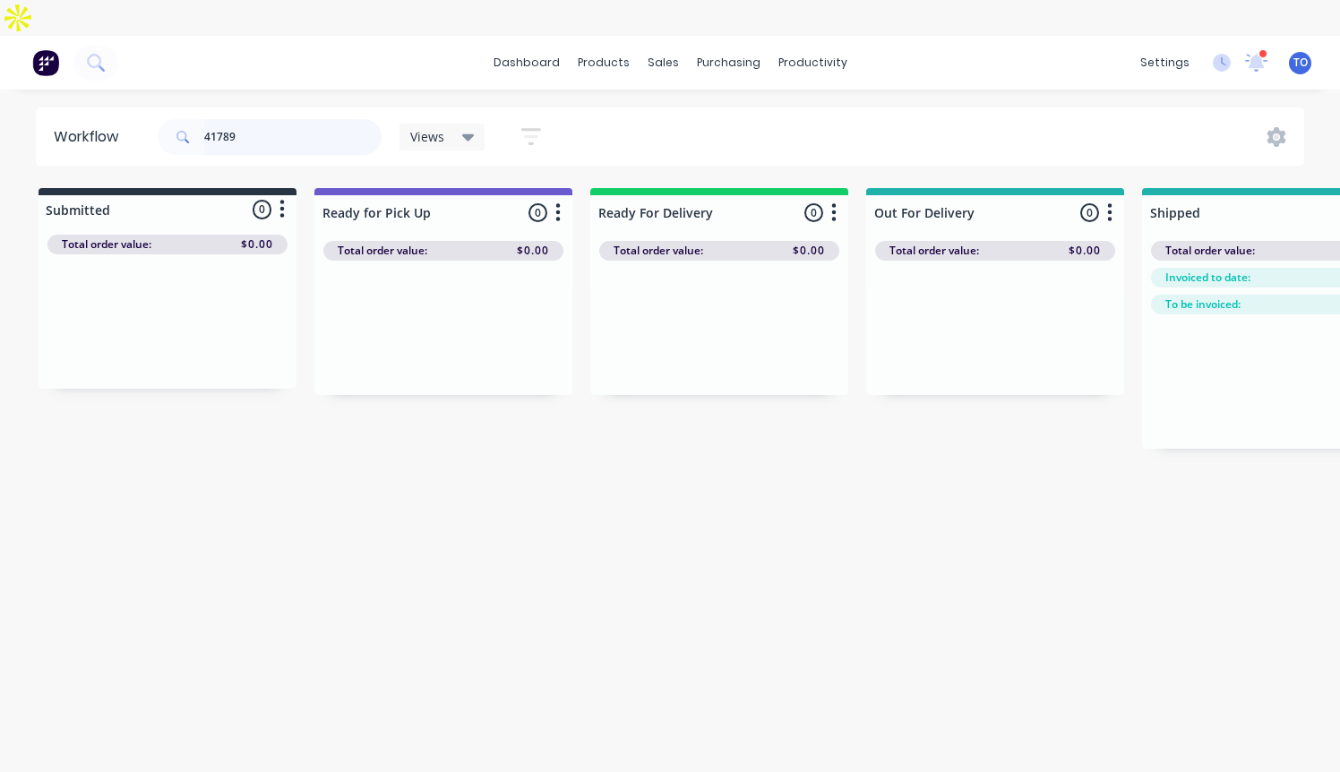
drag, startPoint x: 281, startPoint y: 91, endPoint x: 93, endPoint y: 100, distance: 188.3
click at [93, 107] on header "Workflow 41789 Views Save new view None (Default) edit AL edit ALL edit BB & TH…" at bounding box center [670, 136] width 1269 height 58
click at [314, 119] on input "41847" at bounding box center [292, 137] width 177 height 36
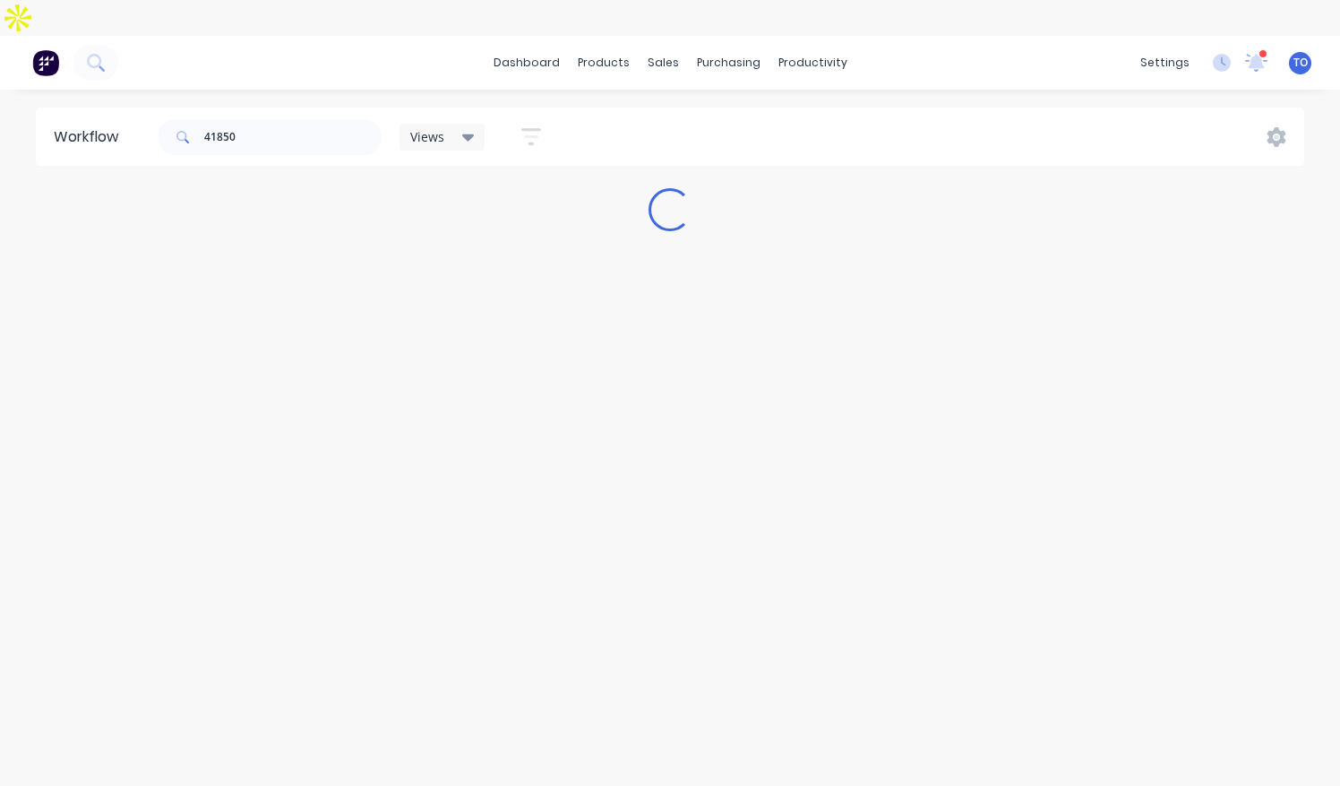
click at [237, 511] on div "Workflow 41850 Views Save new view None (Default) edit AL edit ALL edit BB & TH…" at bounding box center [670, 446] width 1340 height 678
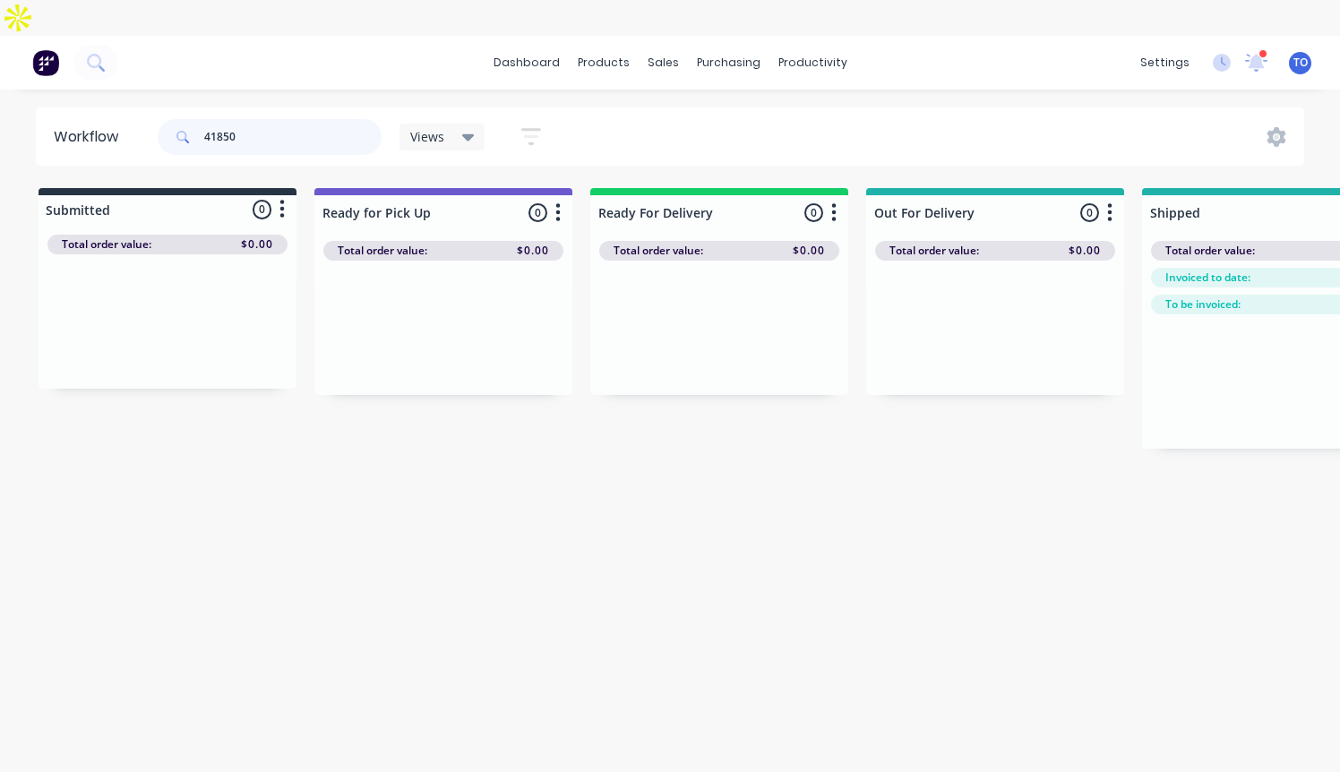
click at [278, 119] on input "41850" at bounding box center [292, 137] width 177 height 36
click at [296, 119] on input "41858" at bounding box center [292, 137] width 177 height 36
click at [300, 119] on input "41865" at bounding box center [292, 137] width 177 height 36
drag, startPoint x: 281, startPoint y: 102, endPoint x: 174, endPoint y: 112, distance: 107.9
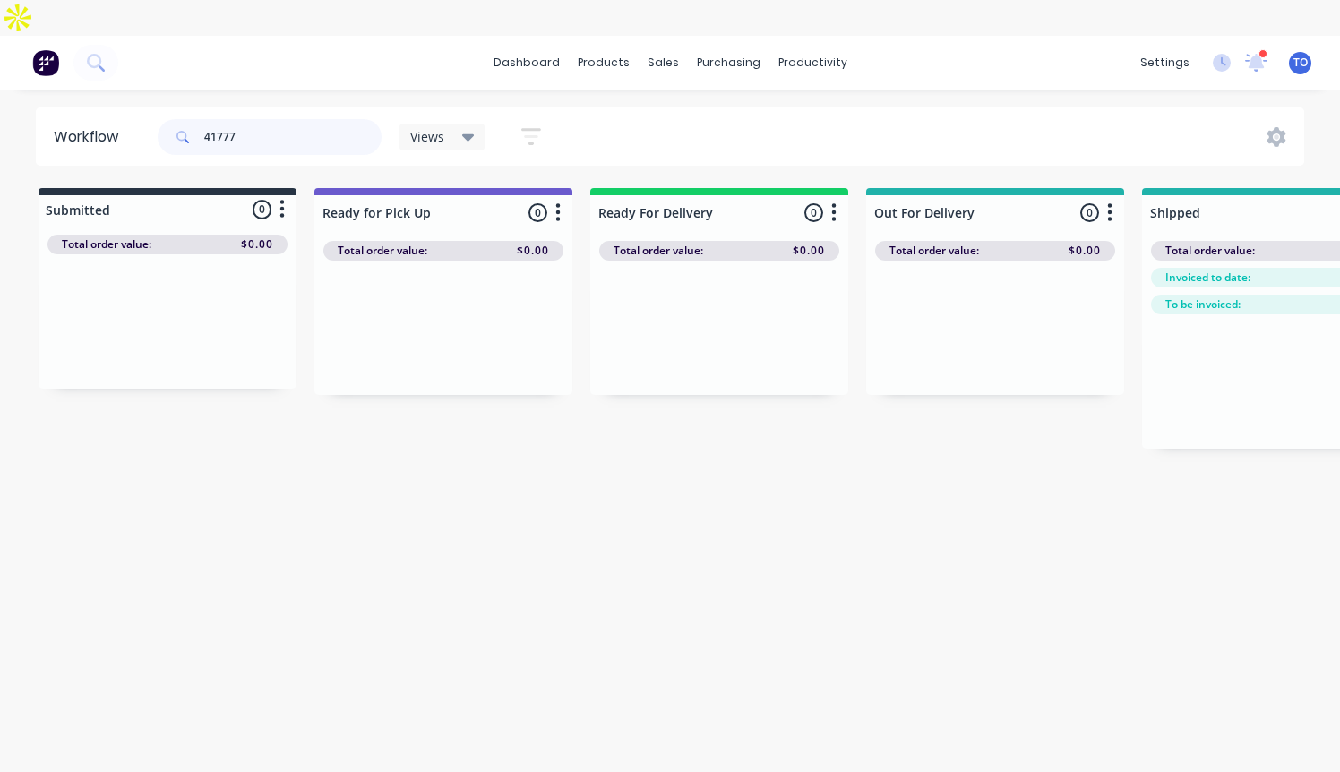
click at [174, 119] on div "41777" at bounding box center [270, 137] width 224 height 36
drag, startPoint x: 150, startPoint y: 100, endPoint x: 109, endPoint y: 102, distance: 41.2
click at [109, 107] on header "Workflow 41907 Views Save new view None (Default) edit AL edit ALL edit BB & TH…" at bounding box center [670, 136] width 1269 height 58
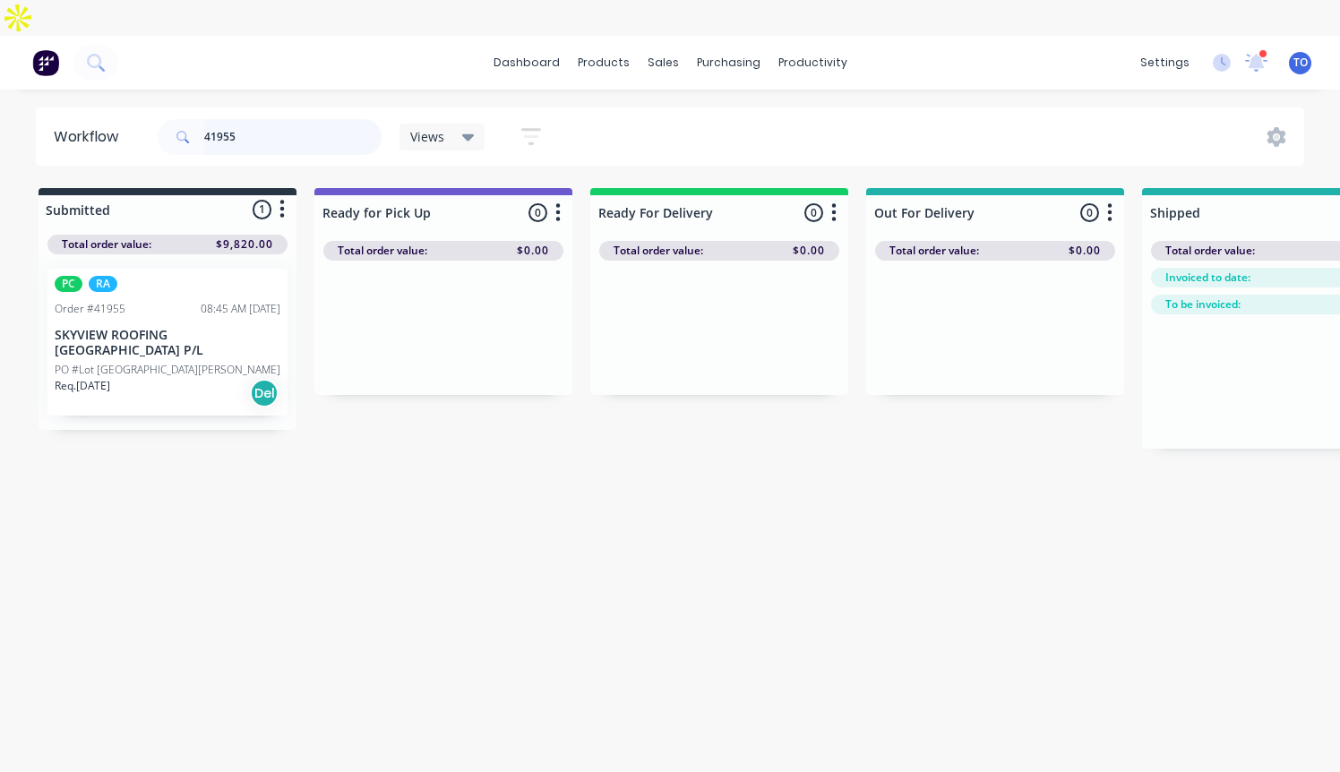
click at [263, 119] on input "41955" at bounding box center [292, 137] width 177 height 36
click at [283, 119] on input "41955" at bounding box center [292, 137] width 177 height 36
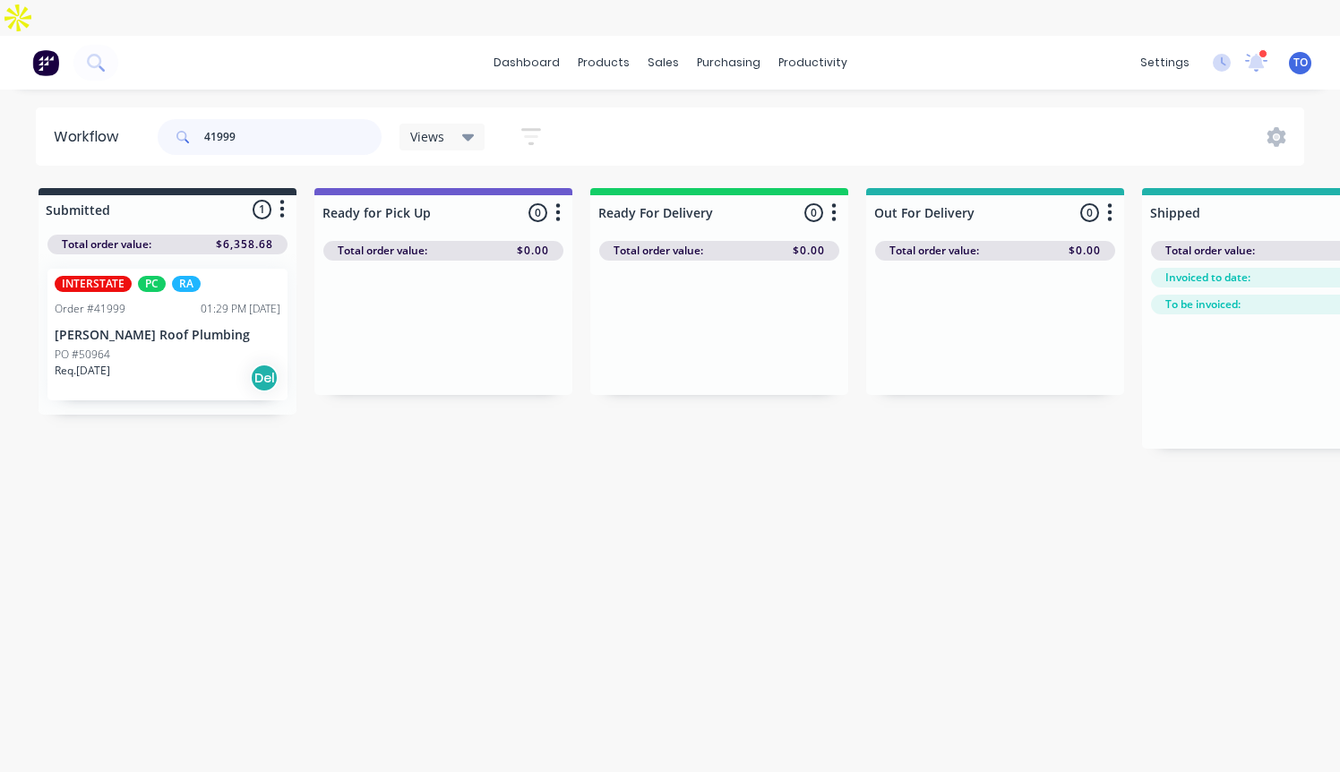
type input "41999"
click at [586, 451] on div "Workflow 41999 Views Save new view None (Default) edit AL edit ALL edit BB & TH…" at bounding box center [670, 439] width 1340 height 665
